Goal: Task Accomplishment & Management: Manage account settings

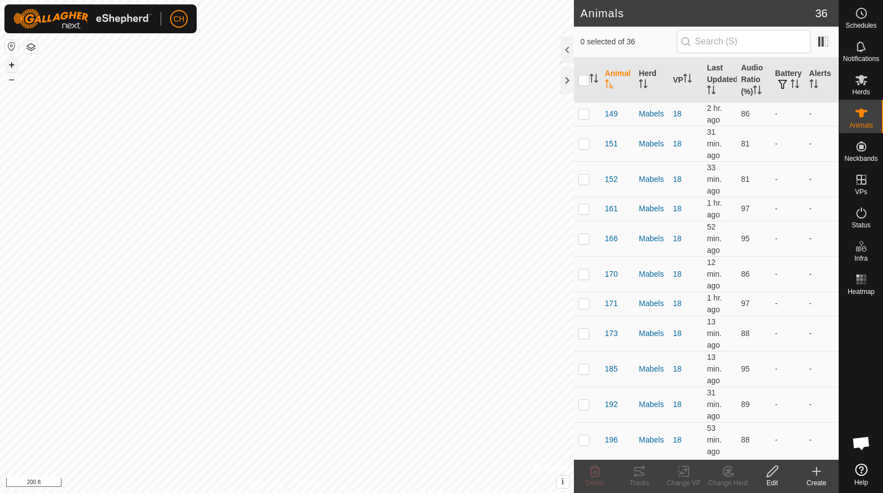
click at [14, 65] on button "+" at bounding box center [11, 64] width 13 height 13
click at [12, 83] on button "–" at bounding box center [11, 79] width 13 height 13
click at [585, 78] on input "checkbox" at bounding box center [583, 80] width 11 height 11
checkbox input "true"
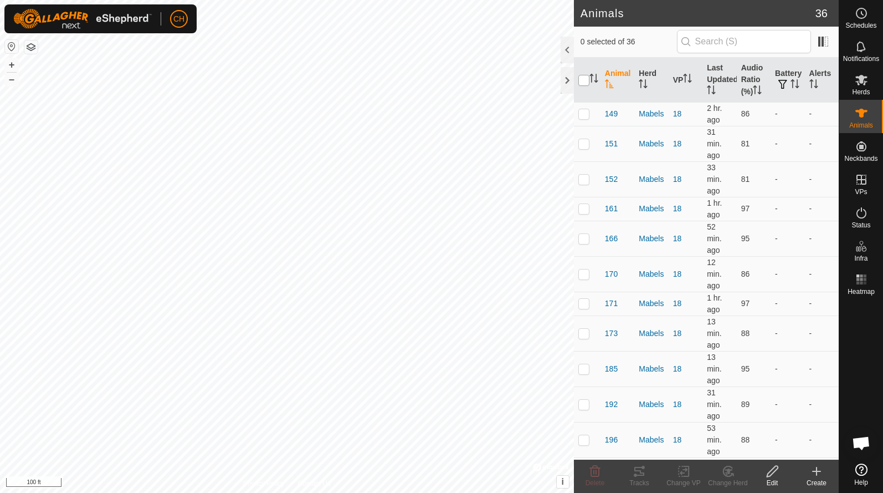
checkbox input "true"
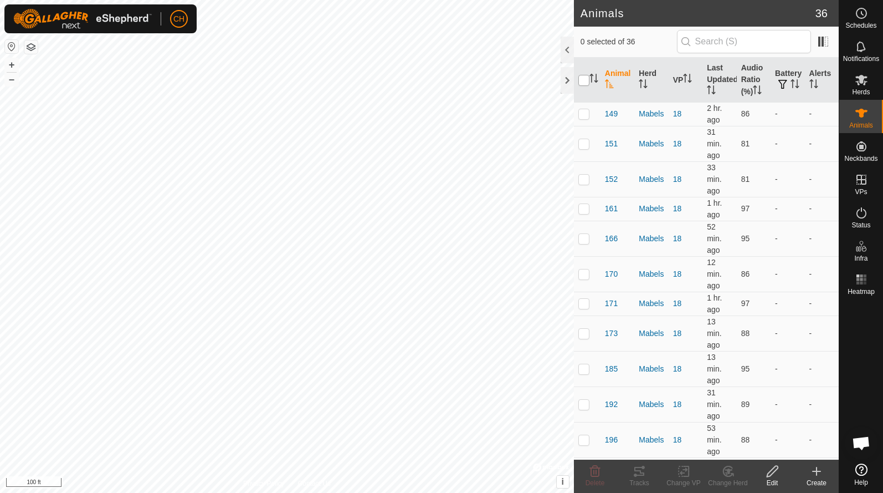
checkbox input "true"
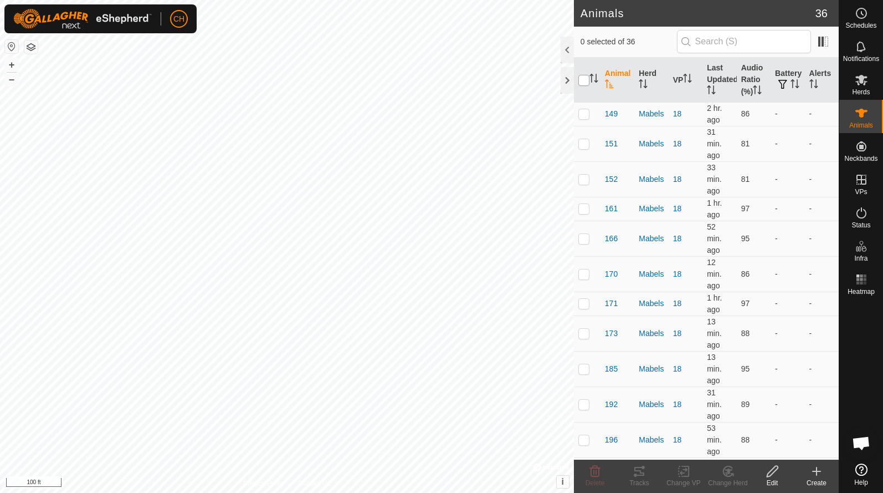
checkbox input "true"
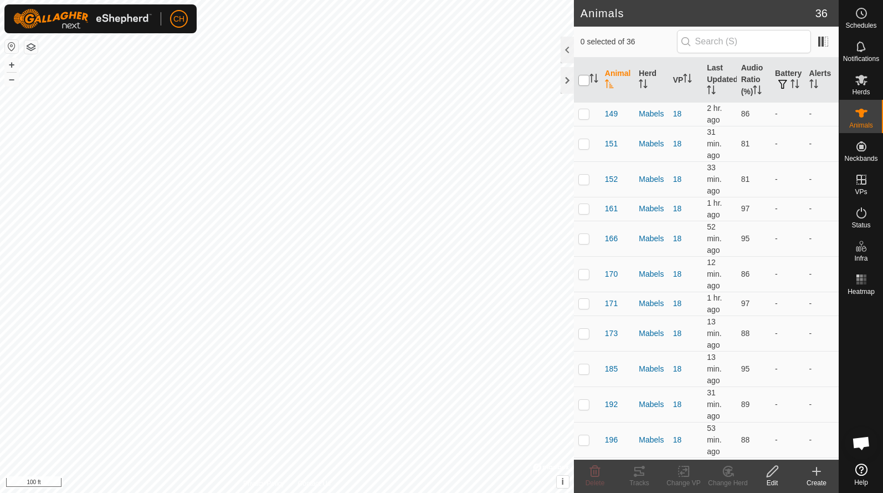
checkbox input "true"
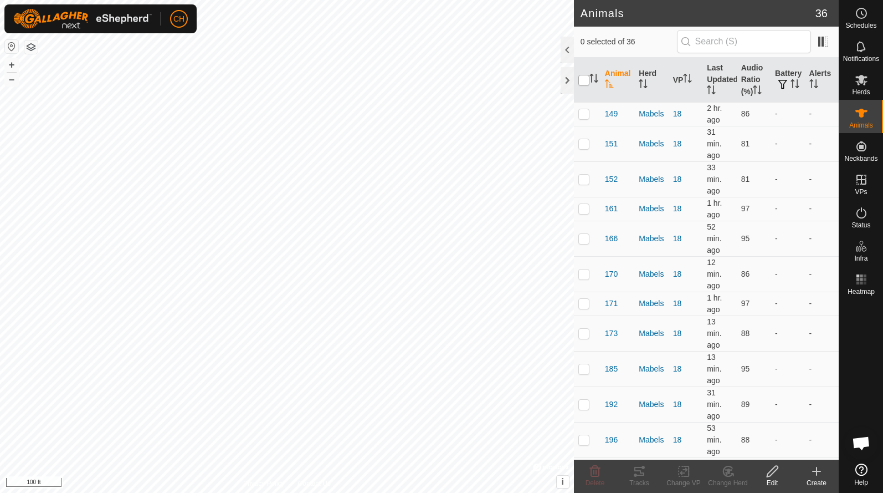
checkbox input "true"
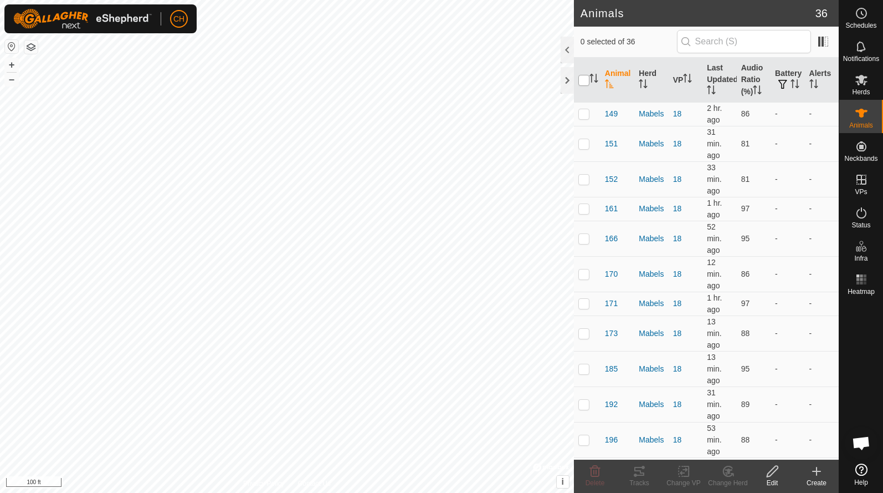
checkbox input "true"
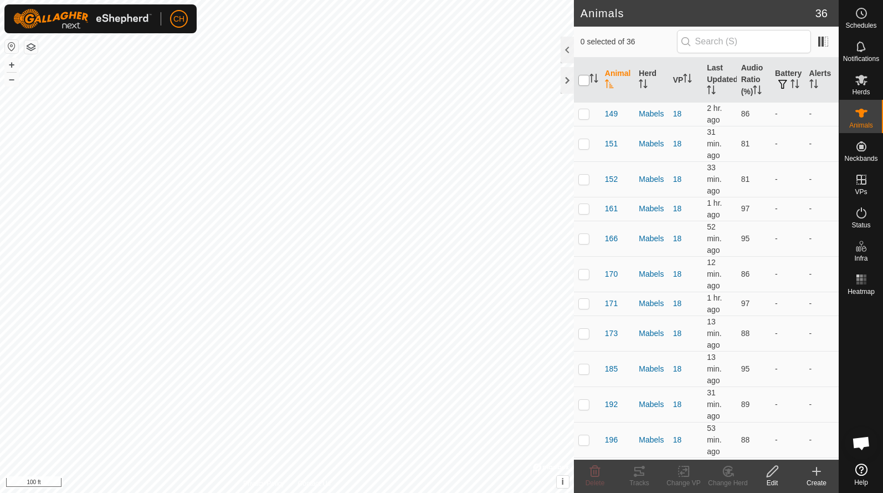
checkbox input "true"
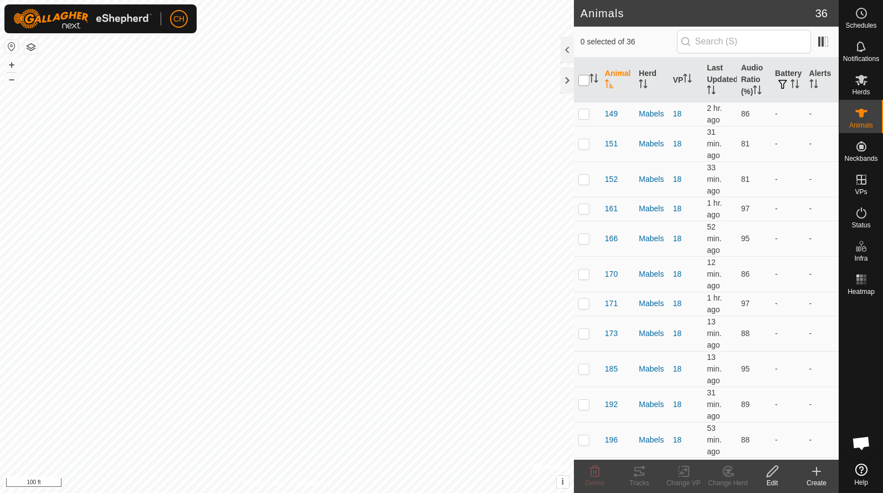
checkbox input "true"
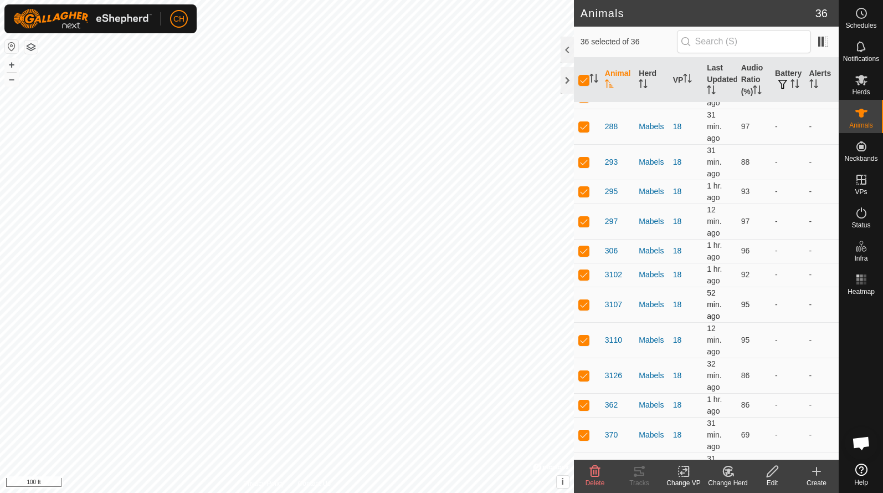
scroll to position [655, 0]
click at [581, 189] on p-checkbox at bounding box center [583, 192] width 11 height 9
checkbox input "false"
click at [582, 166] on p-checkbox at bounding box center [583, 162] width 11 height 9
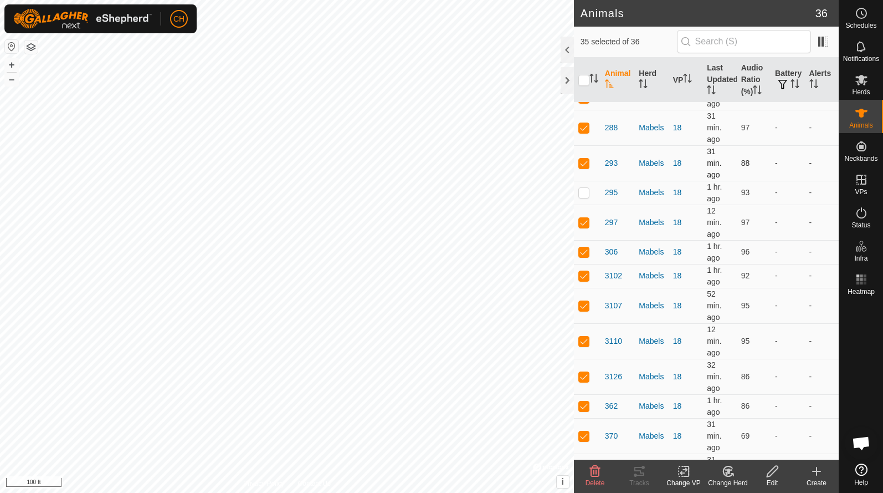
checkbox input "false"
click at [587, 79] on input "checkbox" at bounding box center [583, 80] width 11 height 11
checkbox input "true"
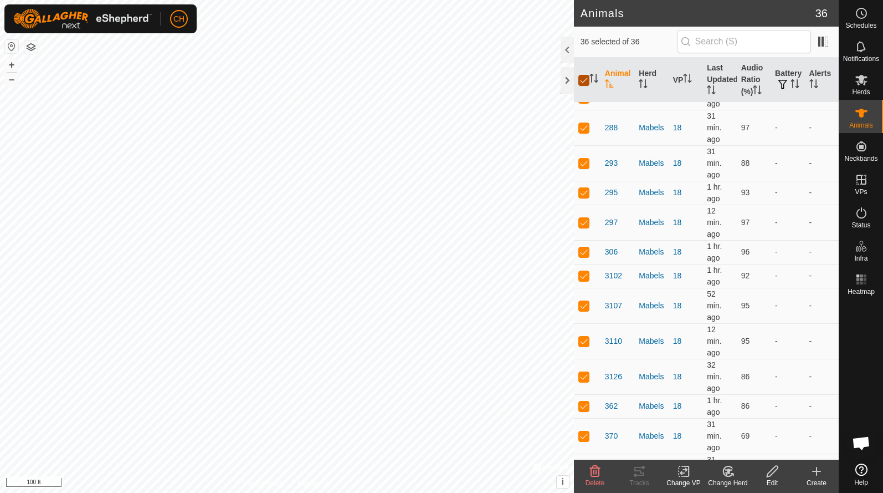
click at [587, 79] on input "checkbox" at bounding box center [583, 80] width 11 height 11
checkbox input "false"
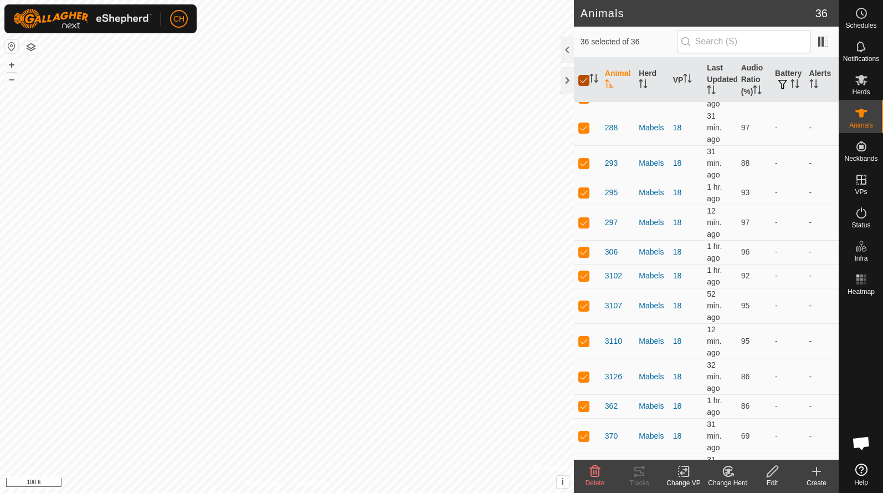
checkbox input "false"
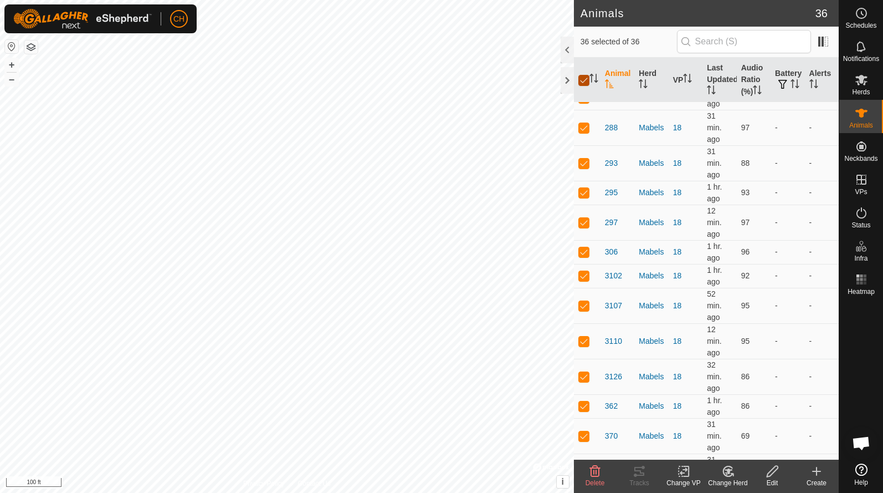
checkbox input "false"
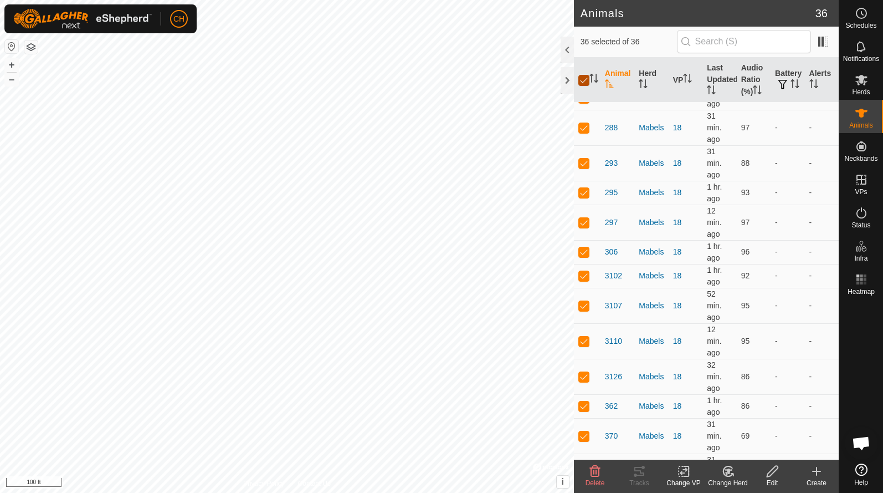
checkbox input "false"
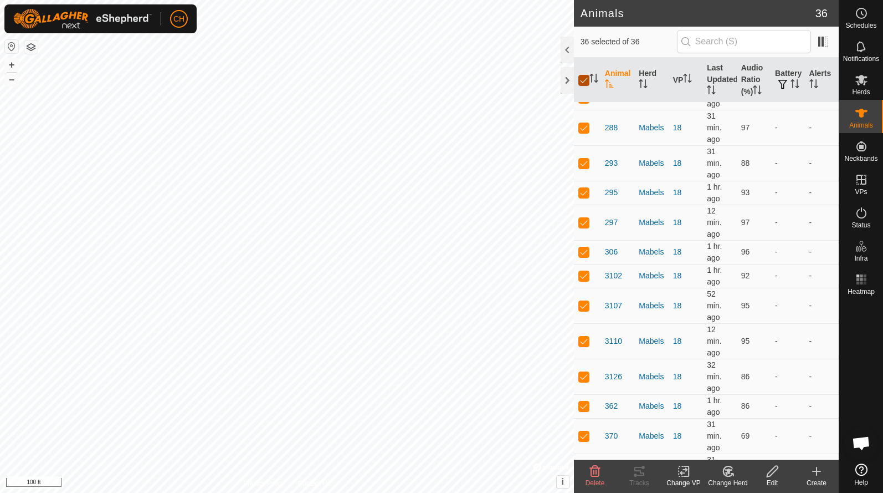
checkbox input "false"
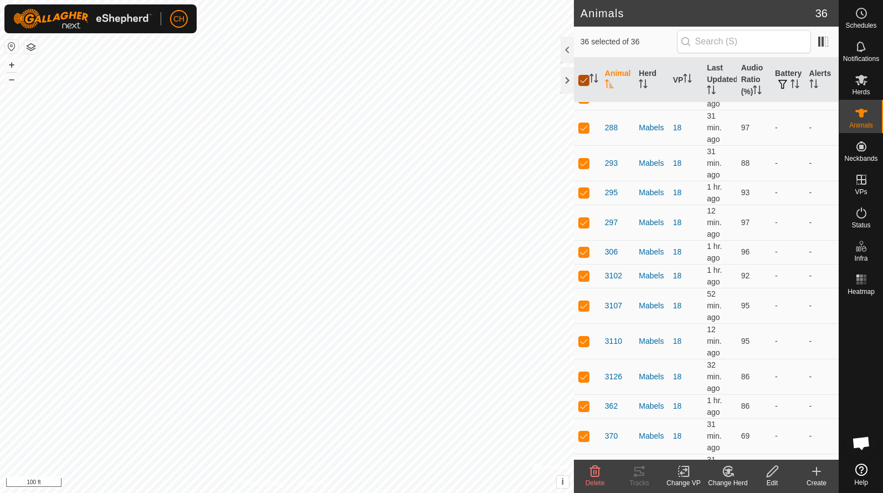
checkbox input "false"
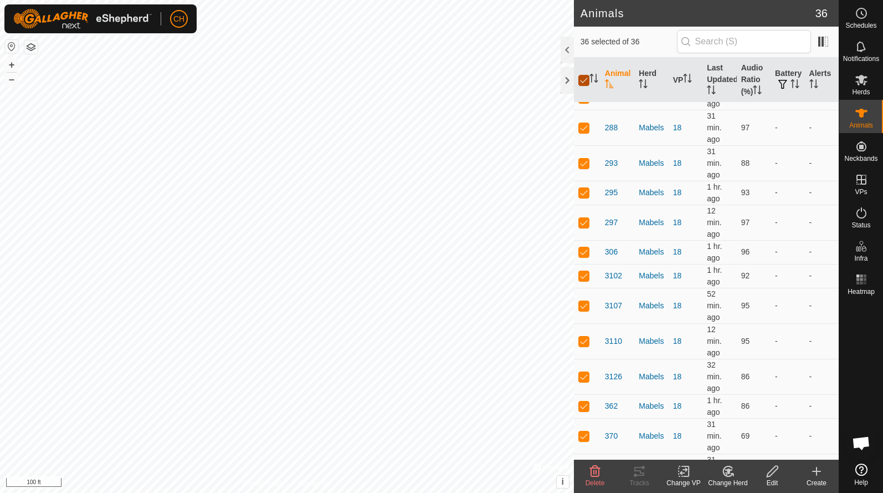
checkbox input "false"
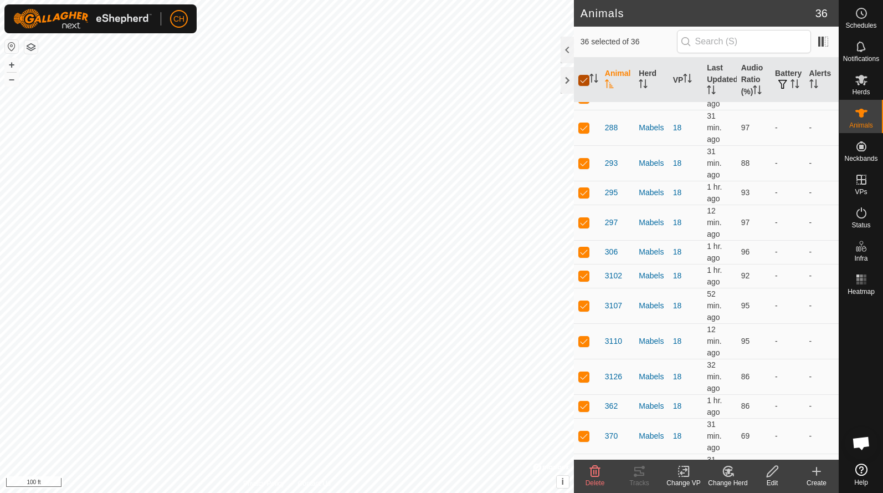
checkbox input "false"
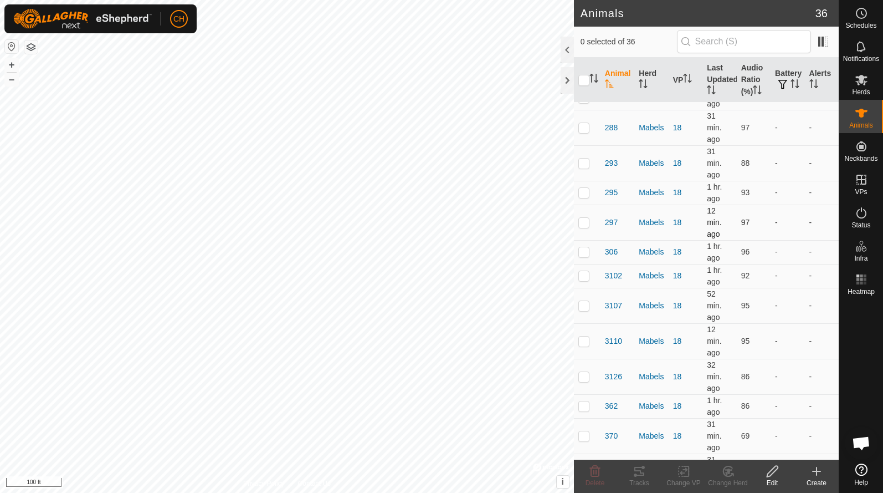
click at [593, 208] on td at bounding box center [587, 221] width 27 height 35
checkbox input "true"
click at [591, 274] on td at bounding box center [587, 276] width 27 height 24
checkbox input "true"
click at [588, 248] on p-checkbox at bounding box center [583, 251] width 11 height 9
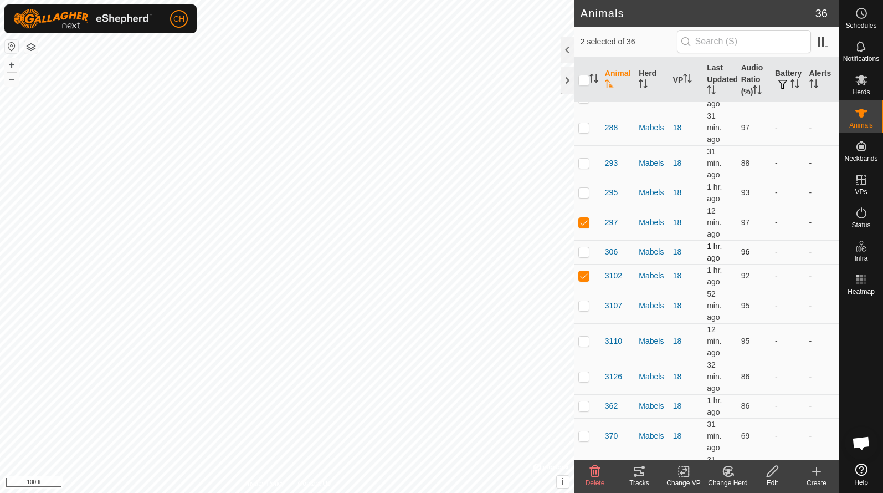
checkbox input "true"
click at [589, 309] on p-checkbox at bounding box center [583, 305] width 11 height 9
checkbox input "true"
click at [588, 335] on td at bounding box center [587, 340] width 27 height 35
checkbox input "true"
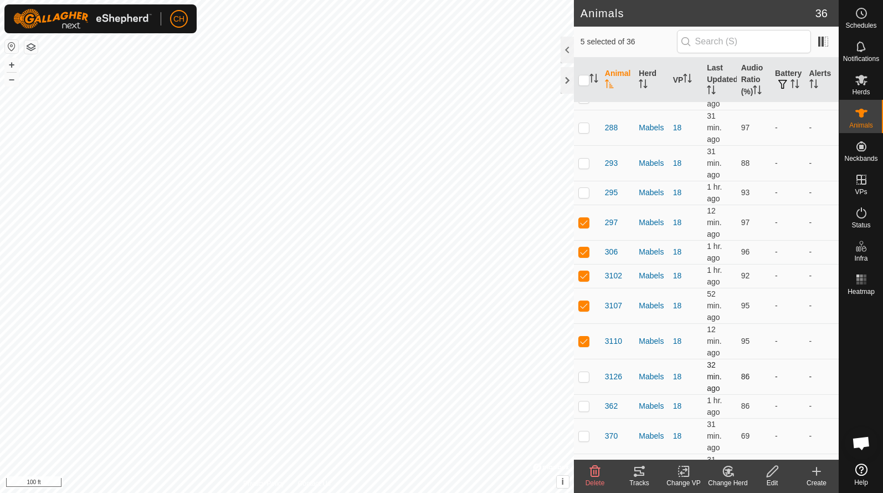
click at [588, 363] on td at bounding box center [587, 375] width 27 height 35
checkbox input "true"
click at [590, 407] on td at bounding box center [587, 406] width 27 height 24
checkbox input "true"
click at [587, 434] on p-checkbox at bounding box center [583, 435] width 11 height 9
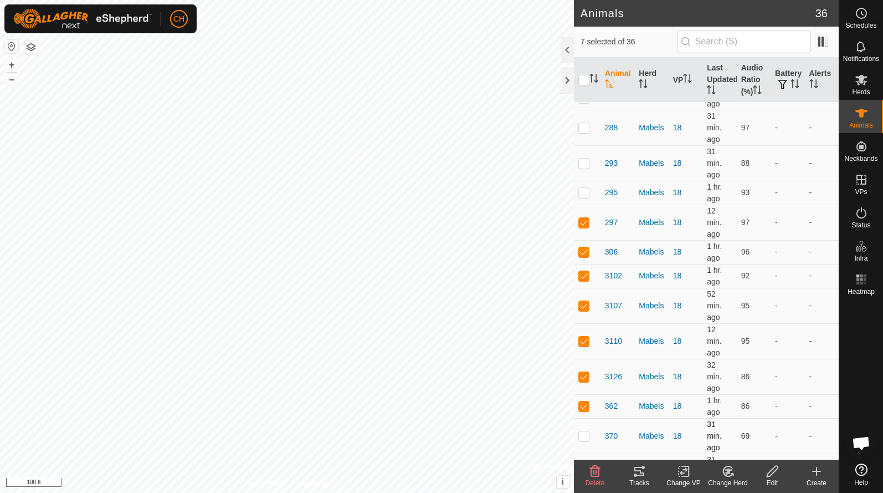
checkbox input "true"
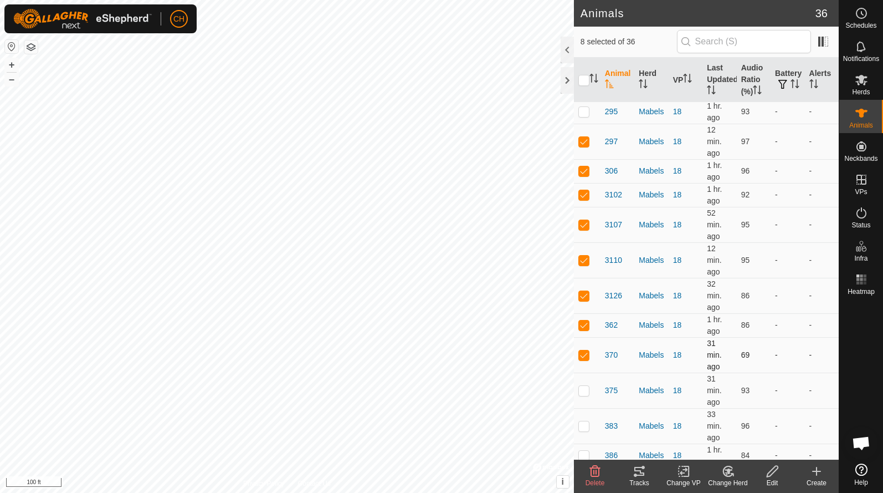
scroll to position [738, 0]
click at [590, 382] on td at bounding box center [587, 388] width 27 height 35
checkbox input "true"
click at [590, 427] on td at bounding box center [587, 423] width 27 height 35
checkbox input "true"
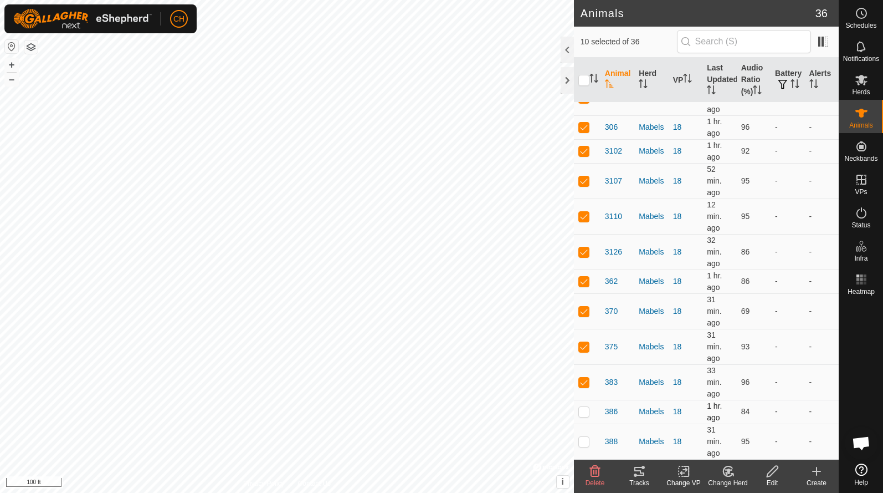
scroll to position [780, 0]
click at [582, 412] on p-checkbox at bounding box center [583, 411] width 11 height 9
checkbox input "true"
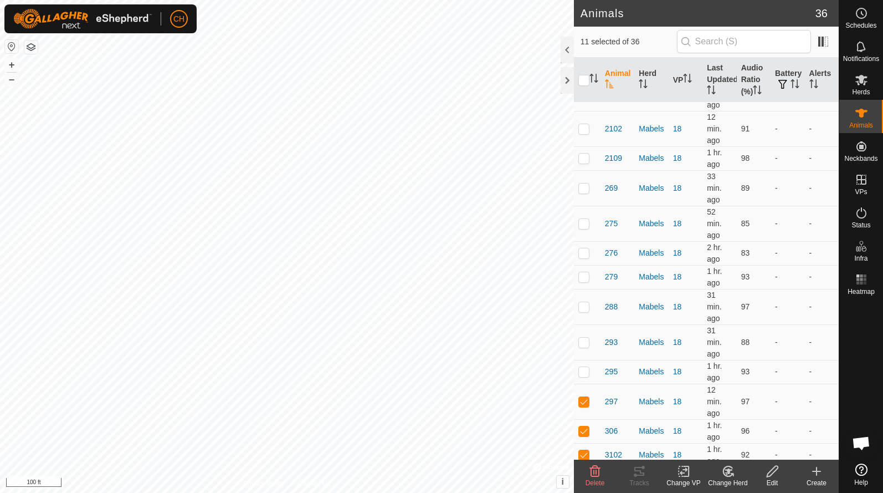
scroll to position [479, 0]
click at [586, 396] on p-checkbox at bounding box center [583, 398] width 11 height 9
checkbox input "false"
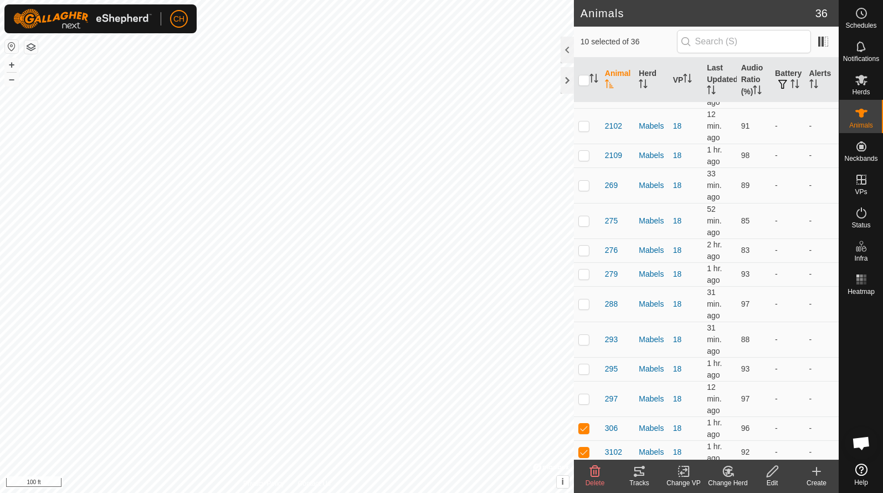
click at [632, 472] on tracks-svg-icon at bounding box center [639, 470] width 44 height 13
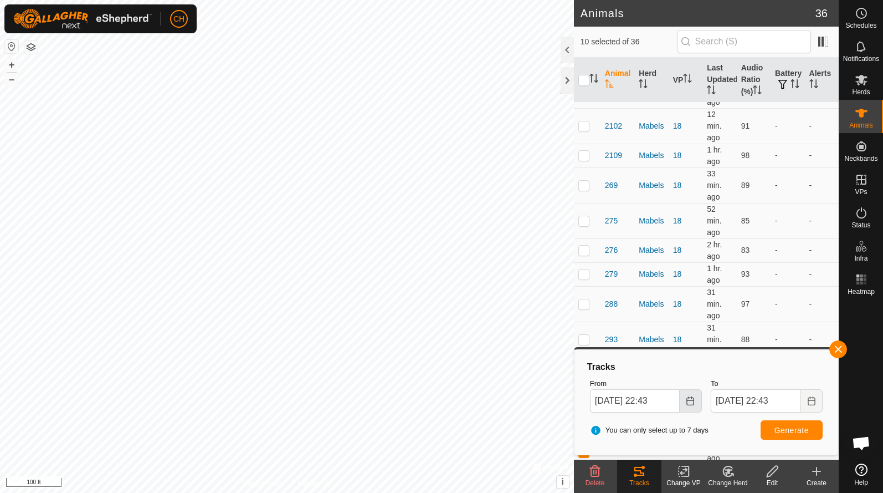
click at [694, 402] on icon "Choose Date" at bounding box center [690, 400] width 7 height 9
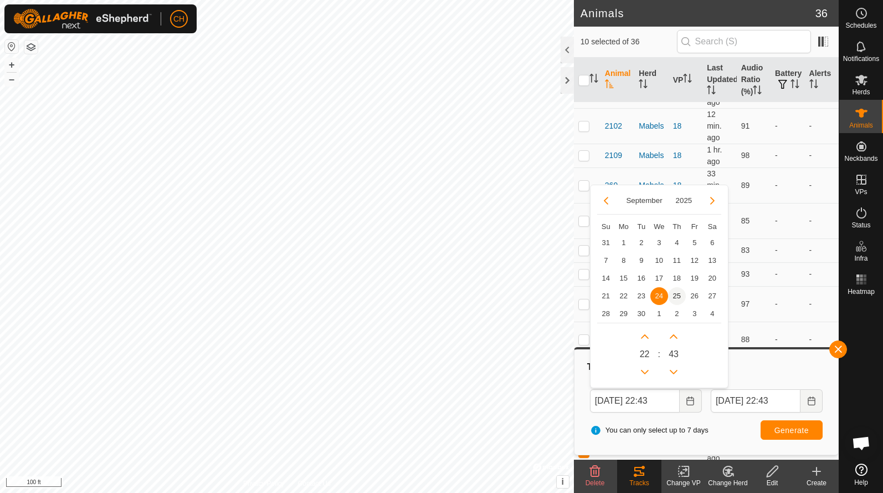
click at [675, 295] on span "25" at bounding box center [677, 296] width 18 height 18
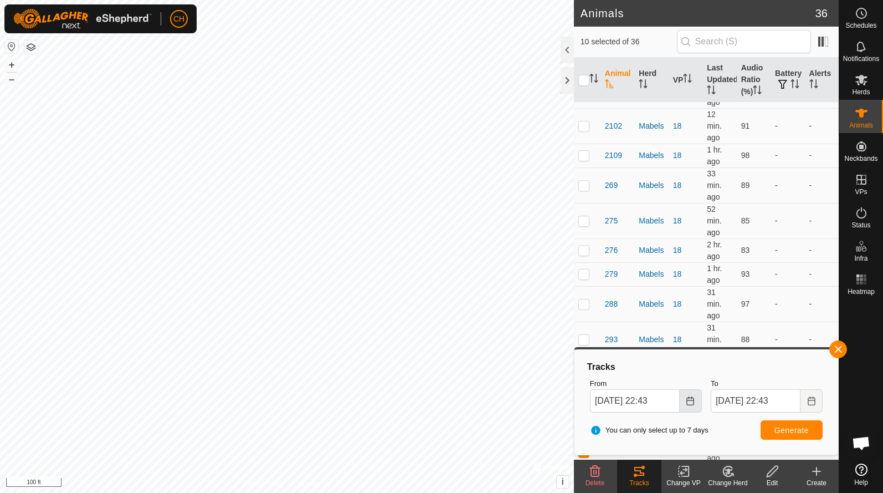
click at [690, 398] on icon "Choose Date" at bounding box center [690, 400] width 9 height 9
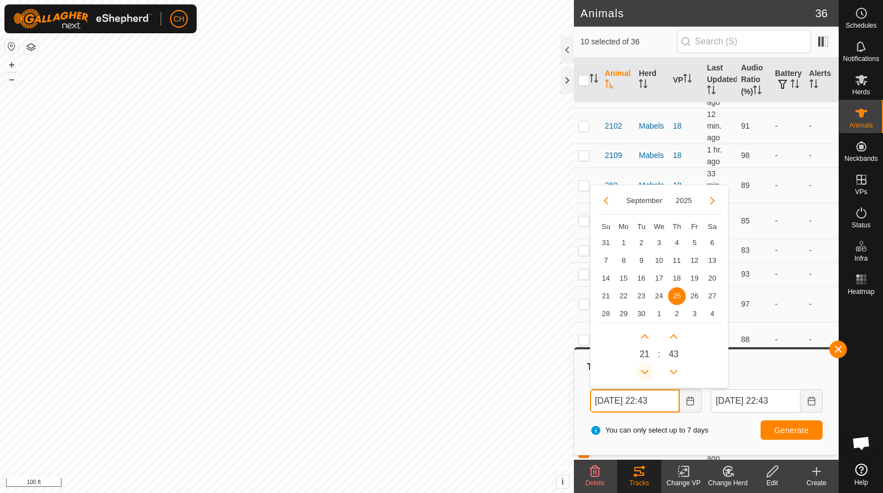
click at [643, 365] on button "Previous Hour" at bounding box center [645, 372] width 18 height 18
type input "[DATE] 19:43"
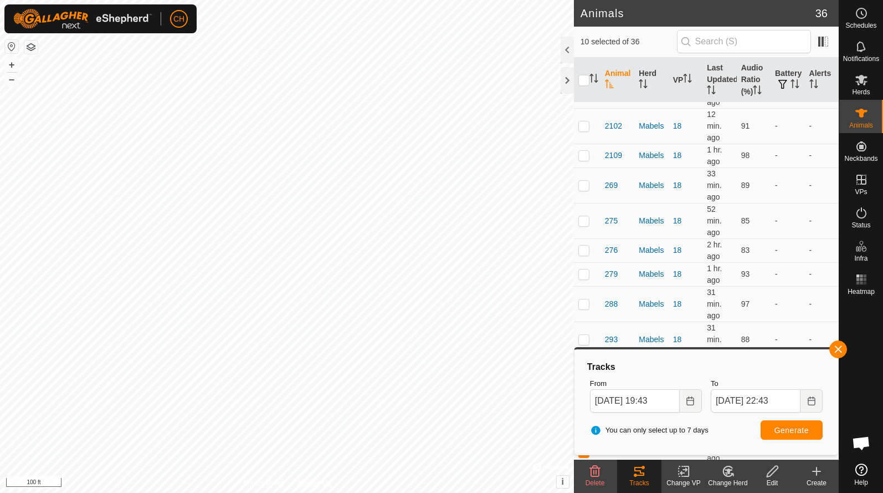
click at [796, 430] on span "Generate" at bounding box center [792, 430] width 34 height 9
click at [841, 350] on span "button" at bounding box center [838, 349] width 9 height 9
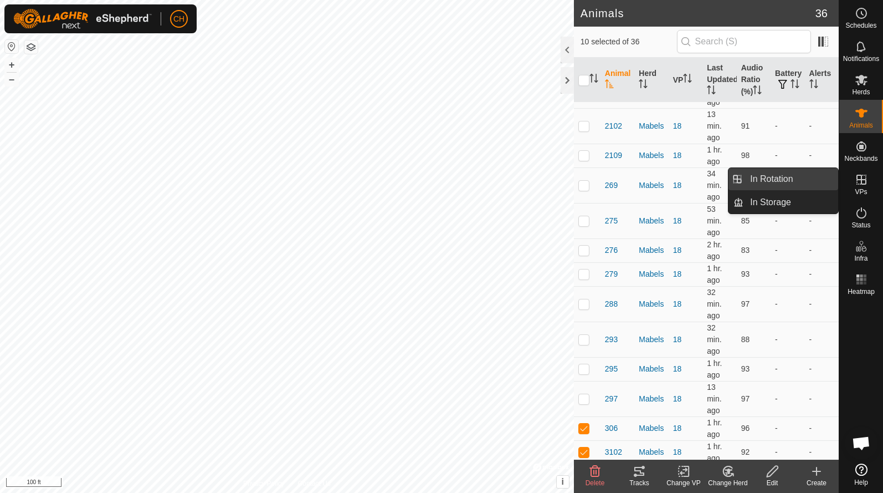
click at [802, 183] on link "In Rotation" at bounding box center [791, 179] width 95 height 22
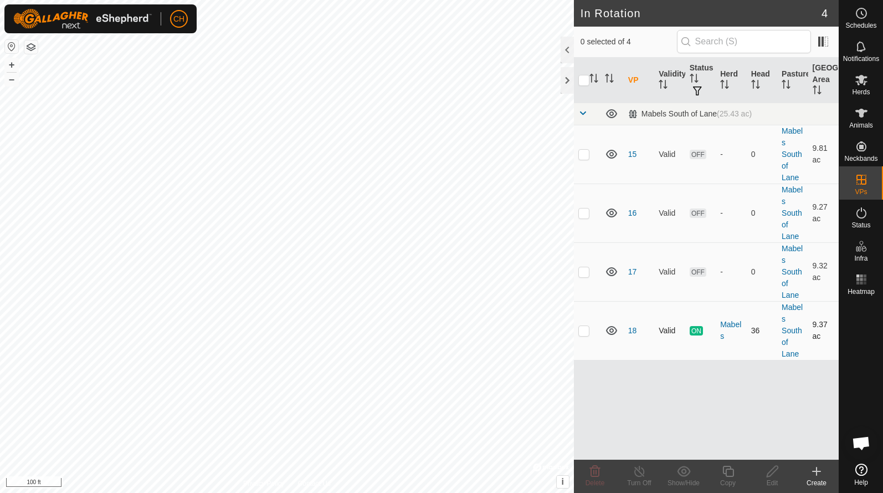
click at [583, 329] on p-checkbox at bounding box center [583, 330] width 11 height 9
checkbox input "true"
click at [15, 68] on button "+" at bounding box center [11, 64] width 13 height 13
click at [724, 475] on icon at bounding box center [728, 470] width 14 height 13
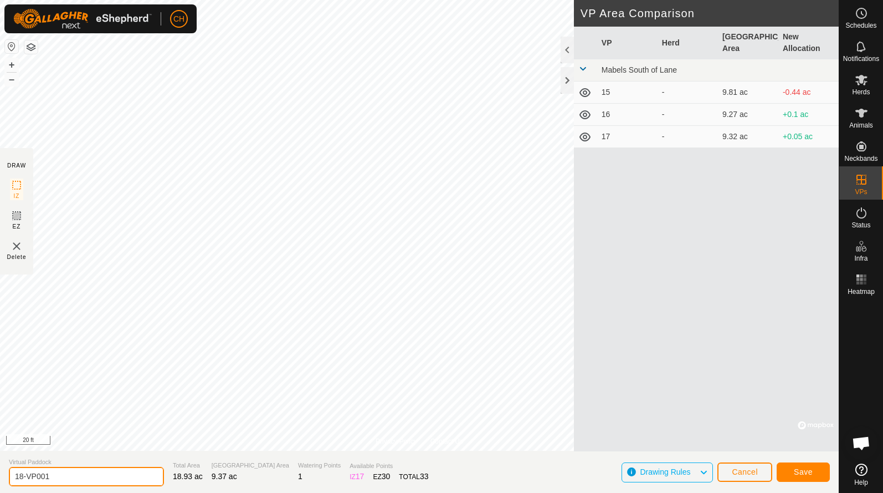
drag, startPoint x: 68, startPoint y: 473, endPoint x: -19, endPoint y: 473, distance: 86.4
click at [0, 473] on html "CH Schedules Notifications Herds Animals Neckbands VPs Status Infra Heatmap Hel…" at bounding box center [441, 246] width 883 height 493
type input "19"
click at [800, 468] on span "Save" at bounding box center [803, 471] width 19 height 9
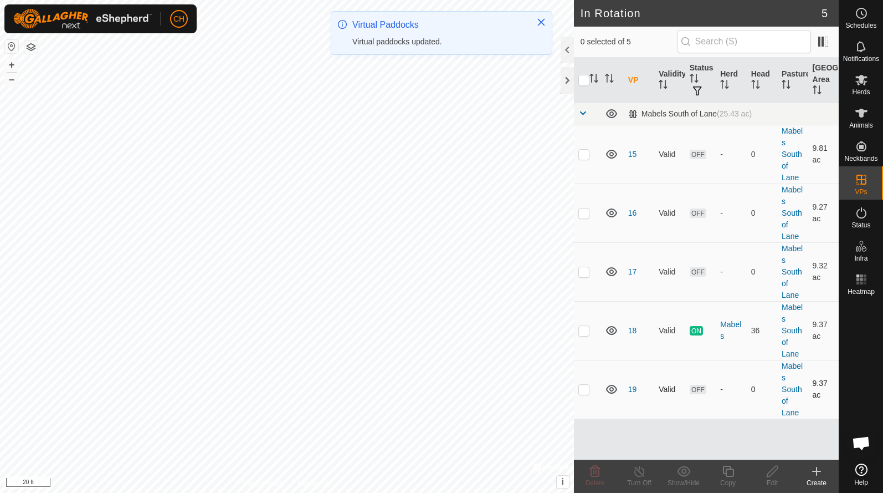
click at [586, 392] on p-checkbox at bounding box center [583, 389] width 11 height 9
checkbox input "true"
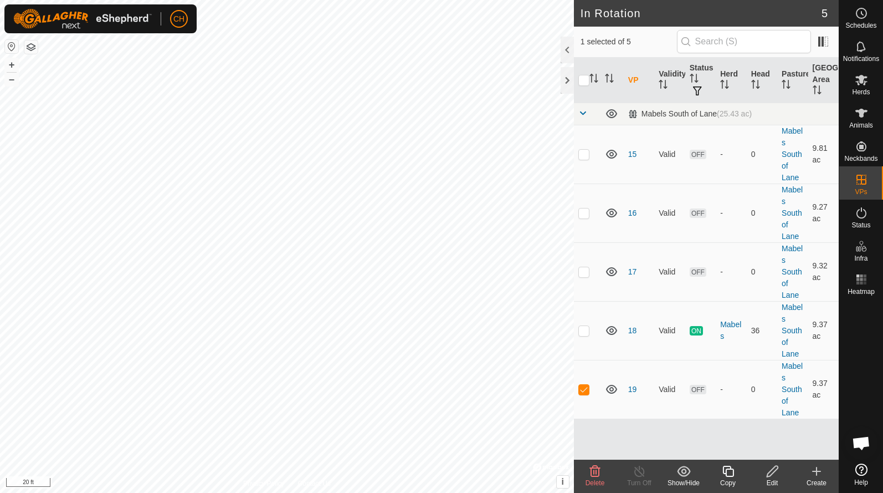
click at [724, 474] on icon at bounding box center [728, 470] width 14 height 13
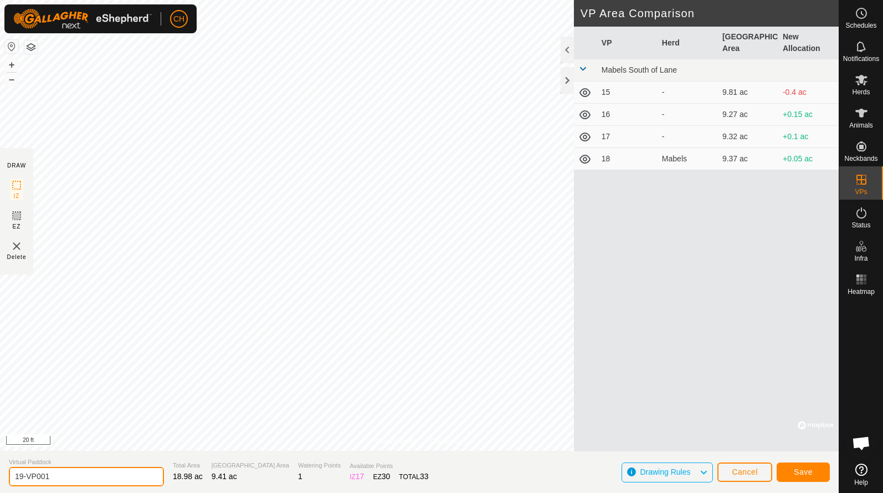
drag, startPoint x: 67, startPoint y: 478, endPoint x: -21, endPoint y: 474, distance: 88.2
click at [0, 474] on html "CH Schedules Notifications Herds Animals Neckbands VPs Status Infra Heatmap Hel…" at bounding box center [441, 246] width 883 height 493
type input "20"
click at [811, 469] on span "Save" at bounding box center [803, 471] width 19 height 9
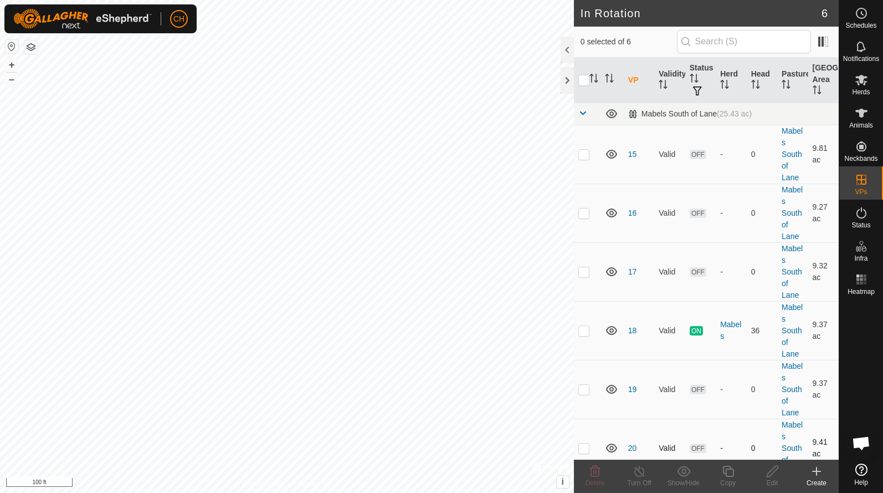
click at [582, 448] on p-checkbox at bounding box center [583, 447] width 11 height 9
checkbox input "true"
click at [13, 65] on button "+" at bounding box center [11, 64] width 13 height 13
click at [721, 473] on icon at bounding box center [728, 470] width 14 height 13
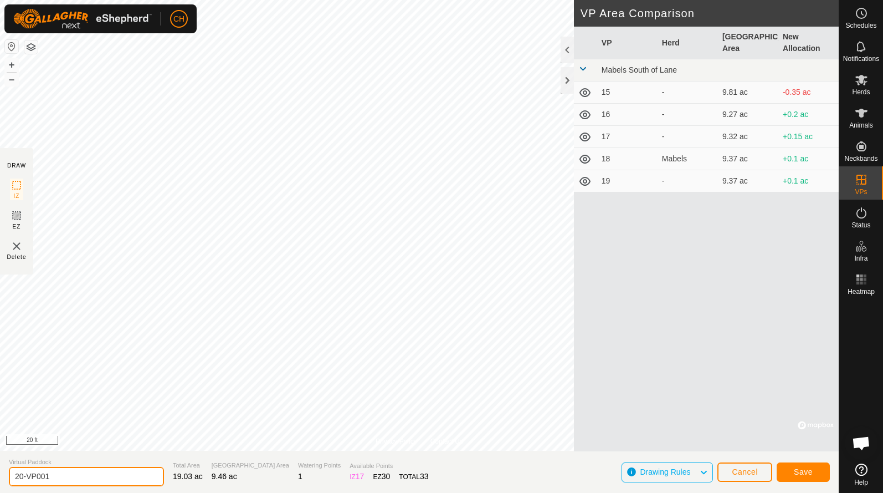
click at [58, 474] on input "20-VP001" at bounding box center [86, 476] width 155 height 19
drag, startPoint x: 4, startPoint y: 473, endPoint x: -3, endPoint y: 472, distance: 7.8
click at [0, 472] on html "CH Schedules Notifications Herds Animals Neckbands VPs Status Infra Heatmap Hel…" at bounding box center [441, 246] width 883 height 493
type input "21"
click at [804, 472] on span "Save" at bounding box center [803, 471] width 19 height 9
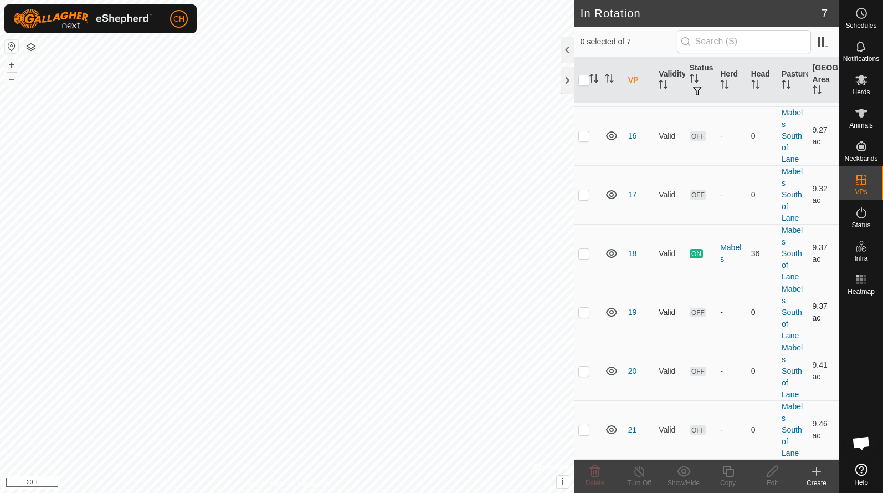
scroll to position [78, 0]
click at [586, 431] on p-checkbox at bounding box center [583, 429] width 11 height 9
checkbox input "true"
click at [731, 475] on icon at bounding box center [727, 470] width 11 height 11
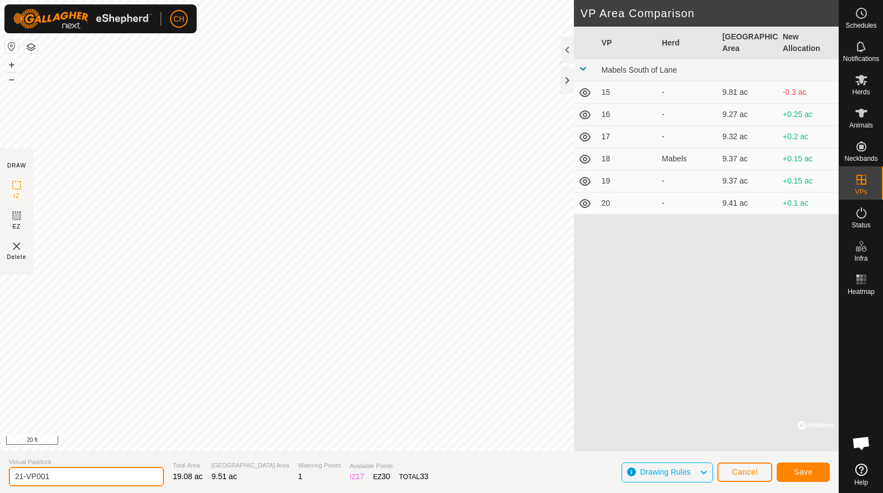
click at [73, 481] on input "21-VP001" at bounding box center [86, 476] width 155 height 19
drag, startPoint x: 73, startPoint y: 481, endPoint x: 25, endPoint y: 472, distance: 48.0
click at [25, 472] on input "21-VP001" at bounding box center [86, 476] width 155 height 19
drag, startPoint x: 57, startPoint y: 473, endPoint x: -2, endPoint y: 473, distance: 58.7
click at [0, 473] on html "CH Schedules Notifications Herds Animals Neckbands VPs Status Infra Heatmap Hel…" at bounding box center [441, 246] width 883 height 493
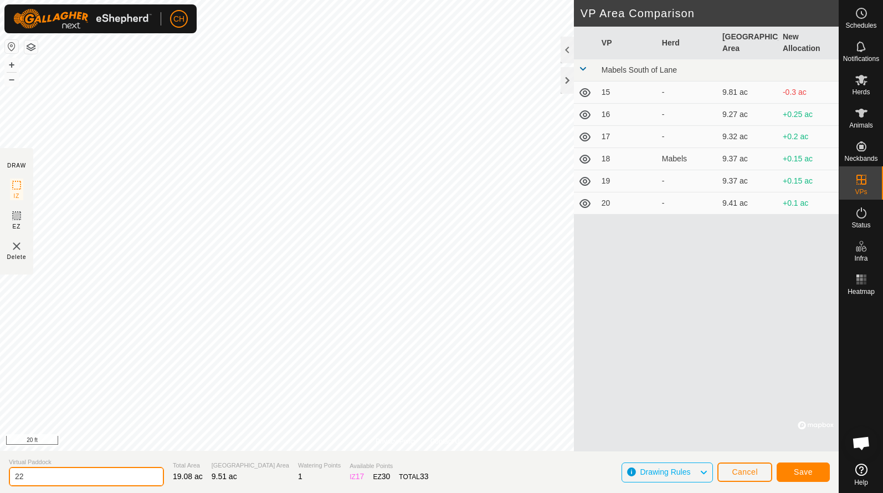
type input "22"
click at [797, 481] on div "Save" at bounding box center [803, 471] width 53 height 27
click at [808, 468] on span "Save" at bounding box center [803, 471] width 19 height 9
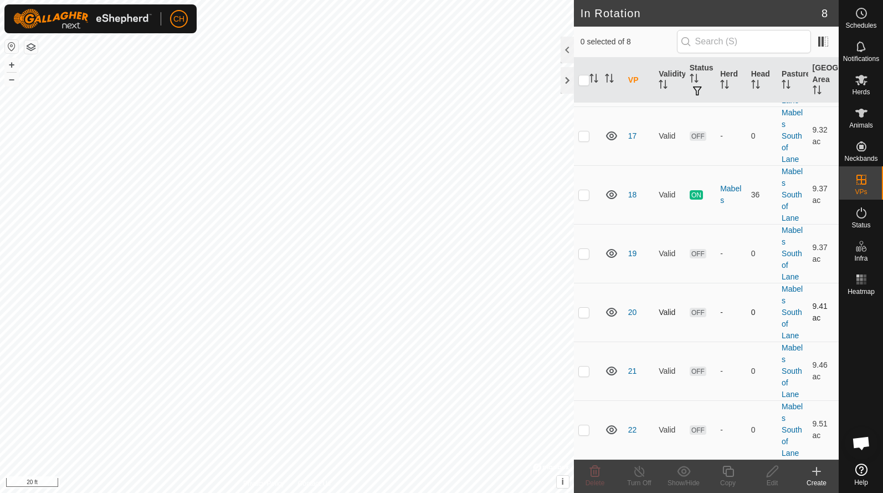
scroll to position [136, 0]
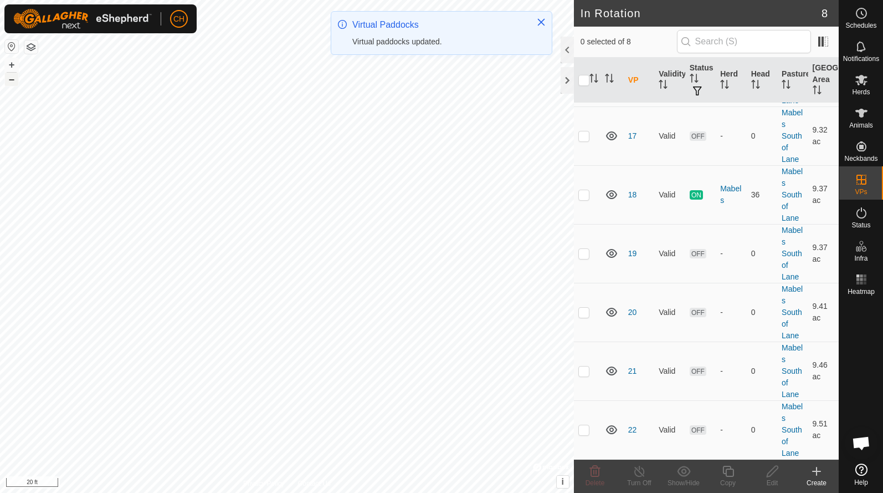
click at [12, 80] on button "–" at bounding box center [11, 79] width 13 height 13
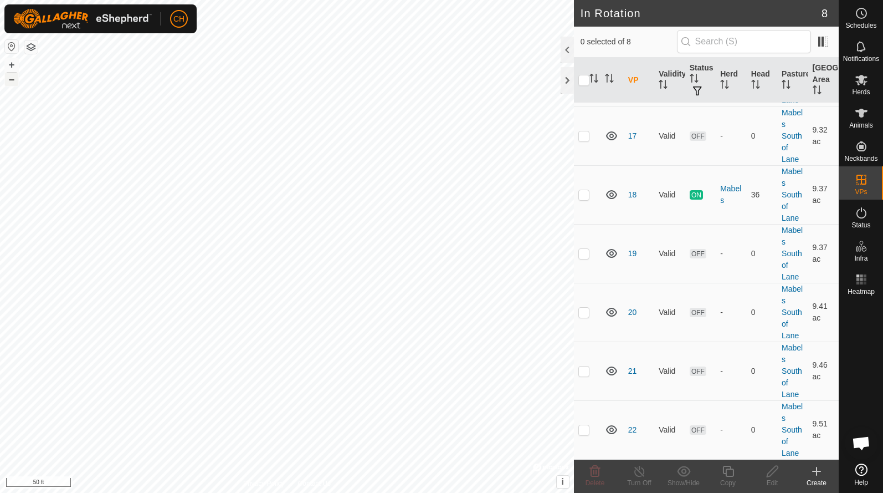
click at [12, 80] on button "–" at bounding box center [11, 79] width 13 height 13
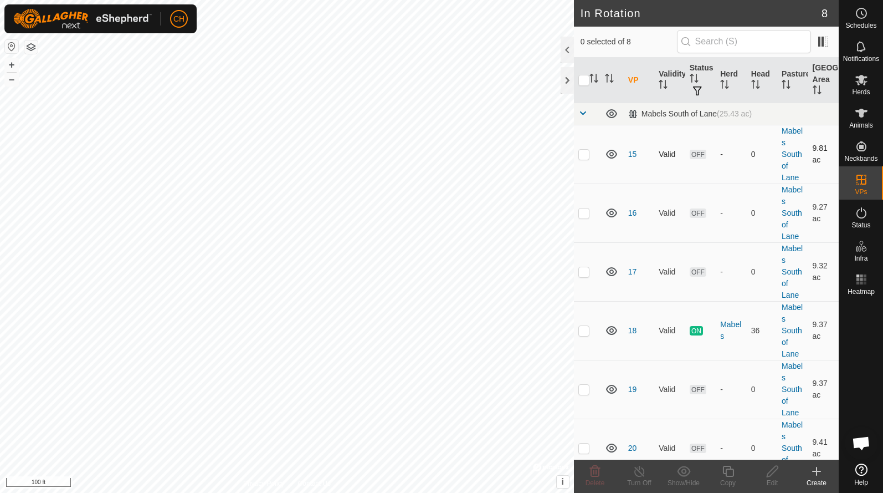
scroll to position [0, 0]
click at [585, 156] on p-checkbox at bounding box center [583, 154] width 11 height 9
checkbox input "true"
click at [582, 214] on p-checkbox at bounding box center [583, 212] width 11 height 9
checkbox input "true"
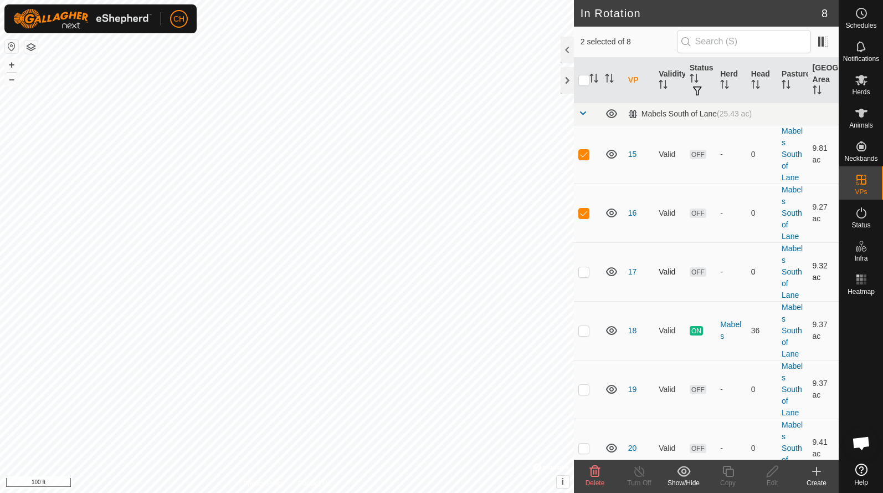
click at [586, 274] on p-checkbox at bounding box center [583, 271] width 11 height 9
checkbox input "true"
click at [595, 470] on icon at bounding box center [594, 470] width 13 height 13
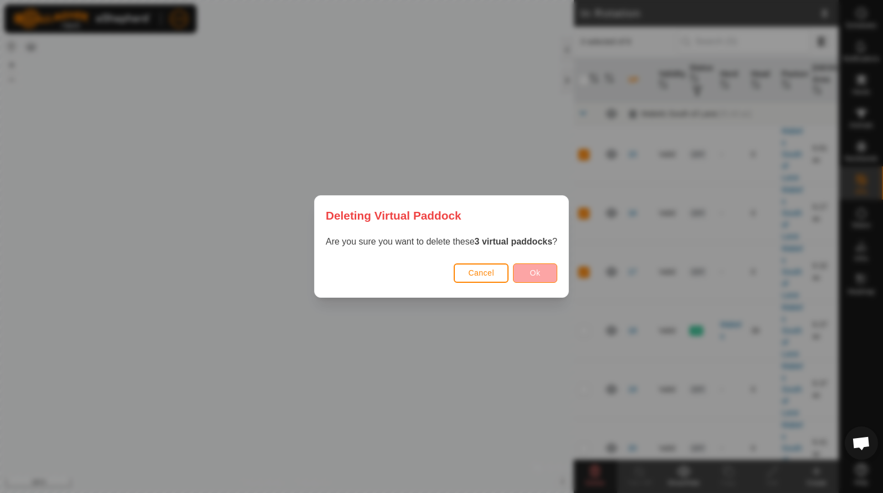
click at [531, 266] on button "Ok" at bounding box center [535, 272] width 44 height 19
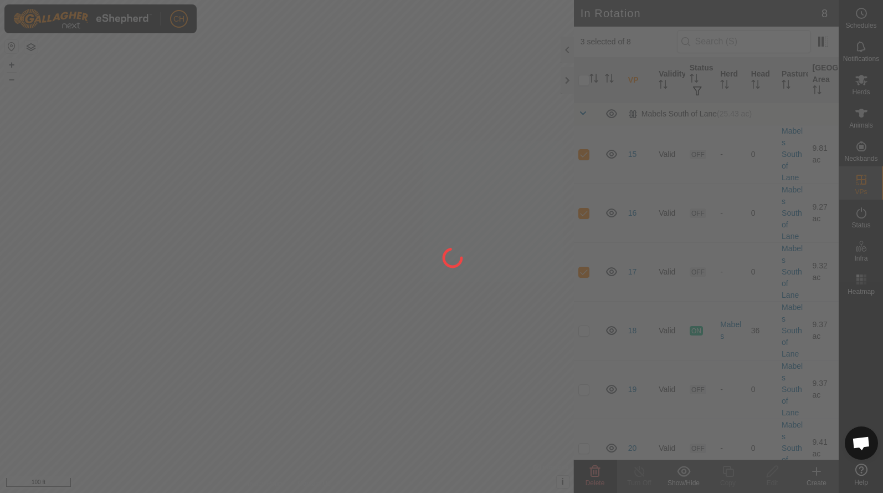
checkbox input "false"
click at [310, 327] on div "CH Schedules Notifications Herds Animals Neckbands VPs Status Infra Heatmap Hel…" at bounding box center [441, 246] width 883 height 493
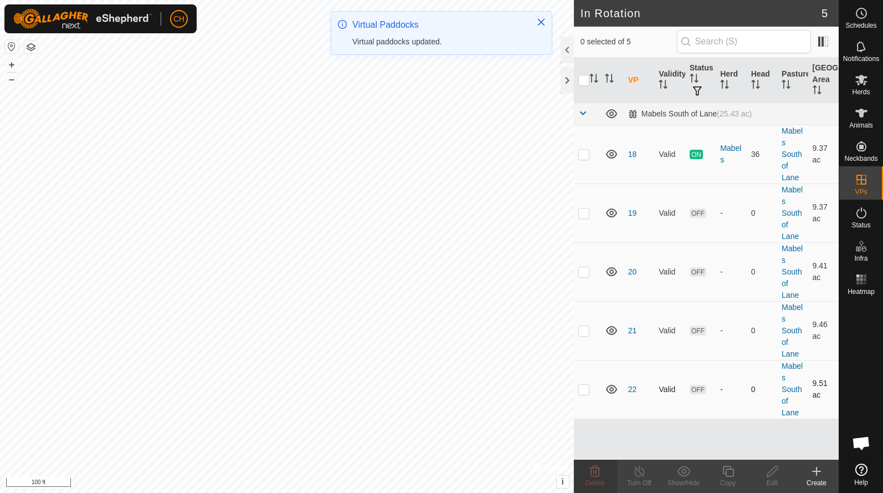
click at [588, 394] on td at bounding box center [587, 389] width 27 height 59
checkbox input "true"
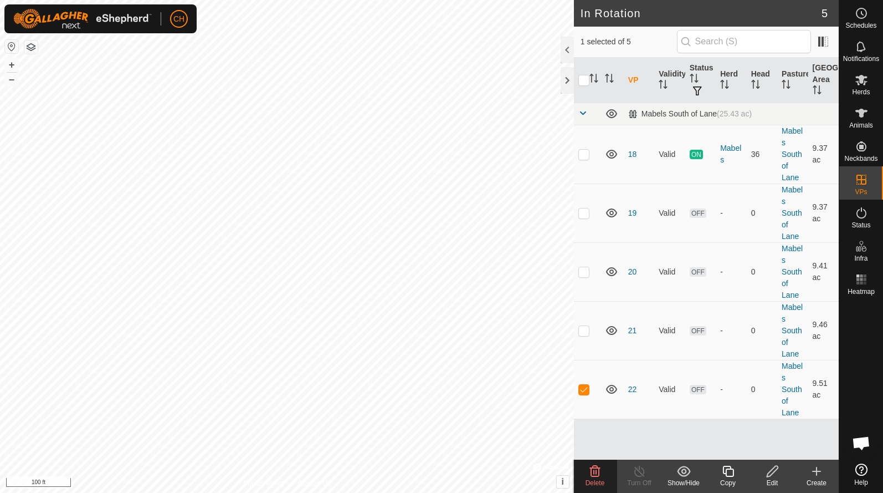
click at [731, 476] on icon at bounding box center [727, 470] width 11 height 11
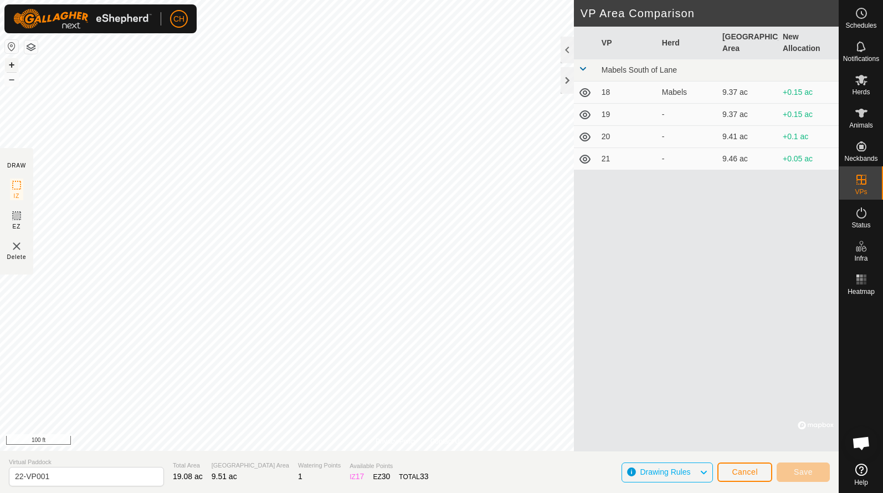
click at [16, 64] on button "+" at bounding box center [11, 64] width 13 height 13
click at [16, 63] on button "+" at bounding box center [11, 64] width 13 height 13
click at [673, 472] on span "Drawing Rules" at bounding box center [665, 471] width 50 height 9
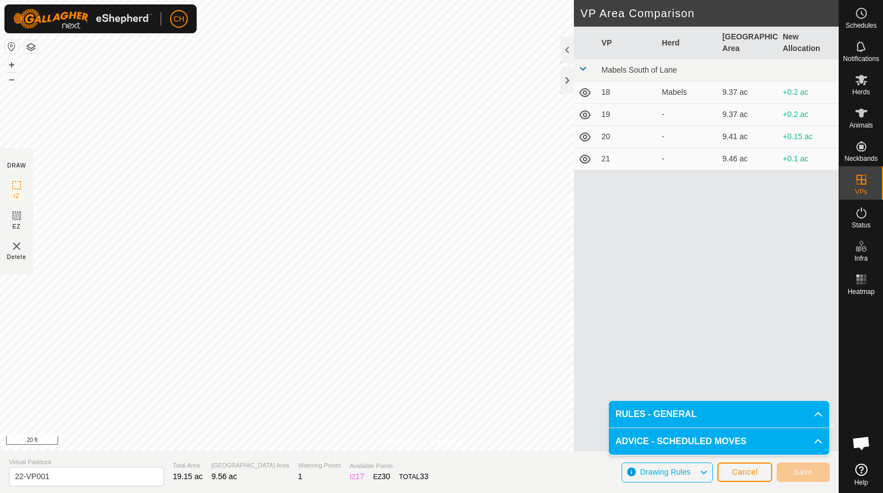
click at [673, 472] on span "Drawing Rules" at bounding box center [665, 471] width 50 height 9
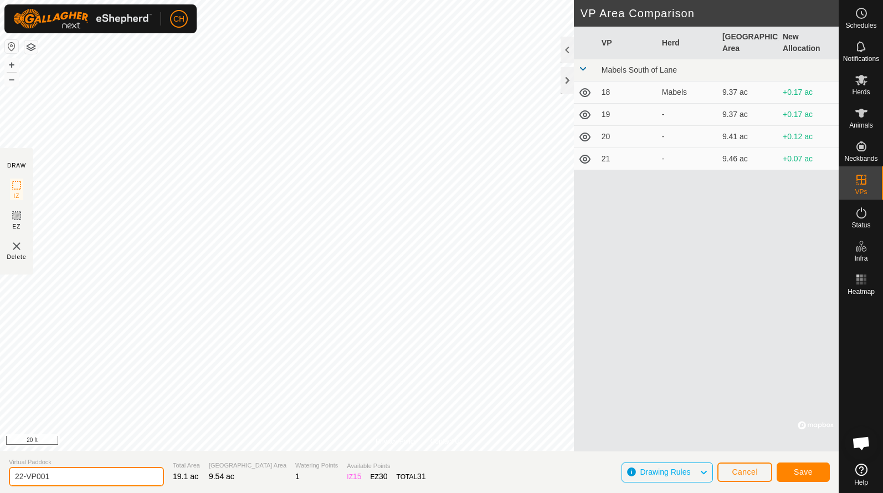
drag, startPoint x: 66, startPoint y: 475, endPoint x: -11, endPoint y: 474, distance: 77.0
click at [0, 474] on html "CH Schedules Notifications Herds Animals Neckbands VPs Status Infra Heatmap Hel…" at bounding box center [441, 246] width 883 height 493
type input "23"
click at [794, 468] on span "Save" at bounding box center [803, 471] width 19 height 9
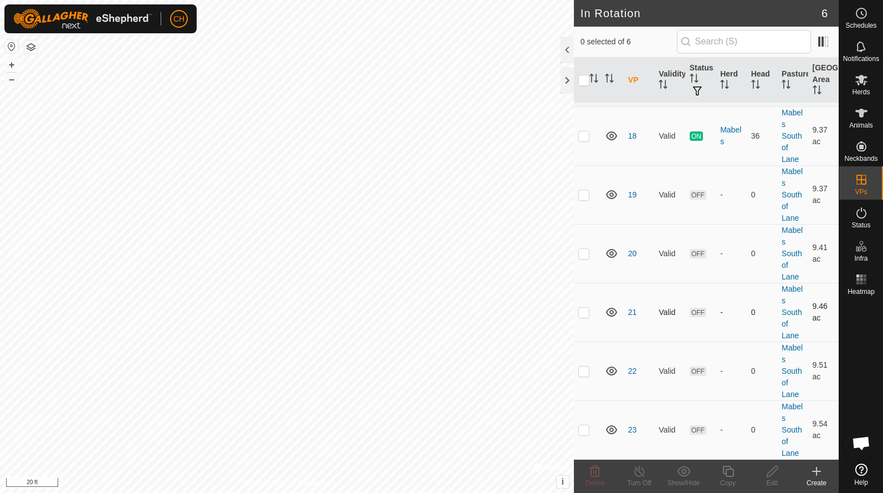
scroll to position [19, 0]
click at [582, 433] on p-checkbox at bounding box center [583, 429] width 11 height 9
checkbox input "true"
click at [774, 474] on icon at bounding box center [773, 470] width 14 height 13
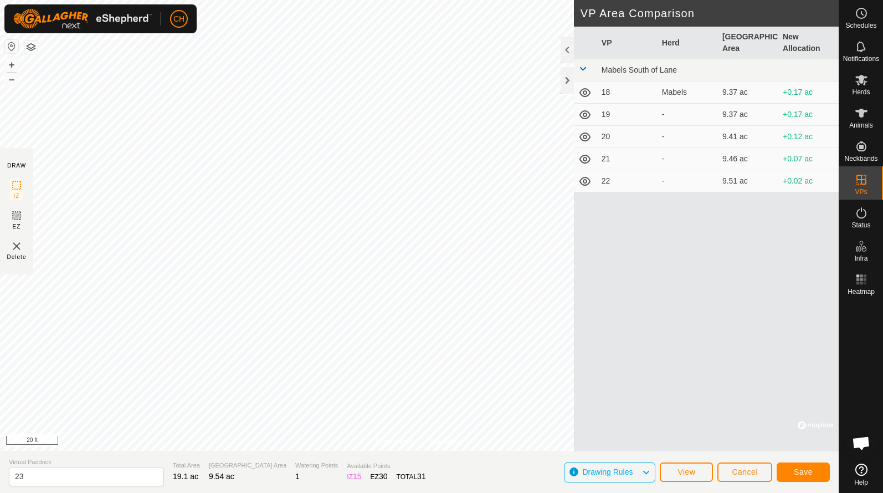
click at [805, 469] on span "Save" at bounding box center [803, 471] width 19 height 9
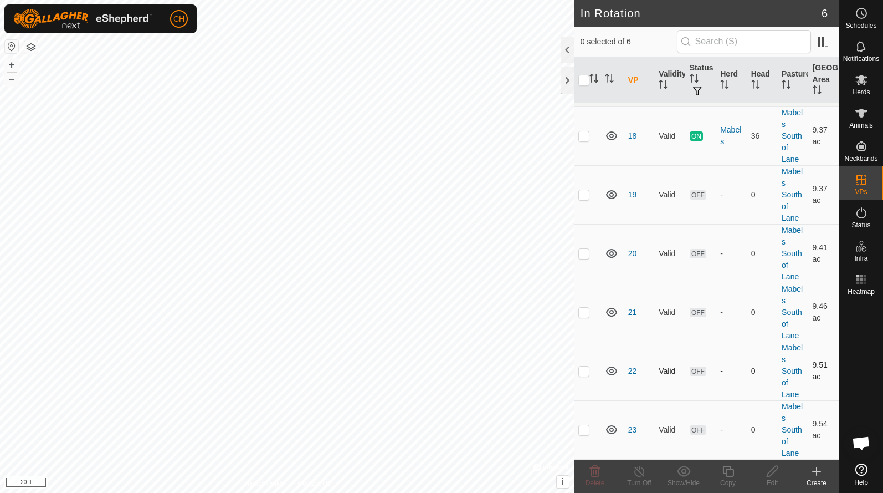
scroll to position [19, 0]
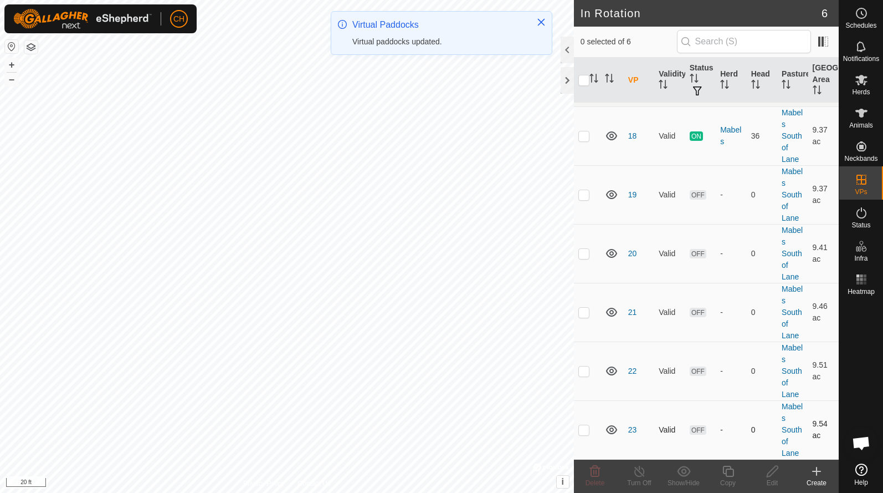
click at [587, 430] on p-checkbox at bounding box center [583, 429] width 11 height 9
checkbox input "true"
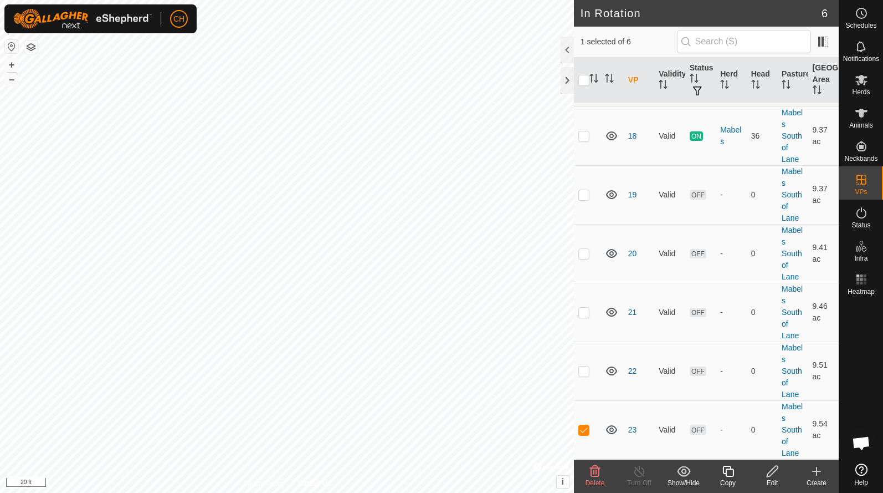
click at [772, 474] on icon at bounding box center [773, 470] width 14 height 13
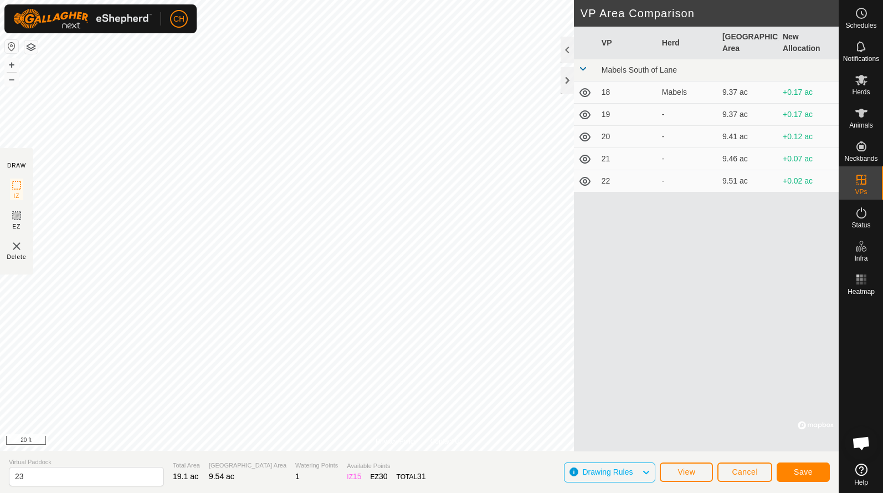
click at [807, 468] on span "Save" at bounding box center [803, 471] width 19 height 9
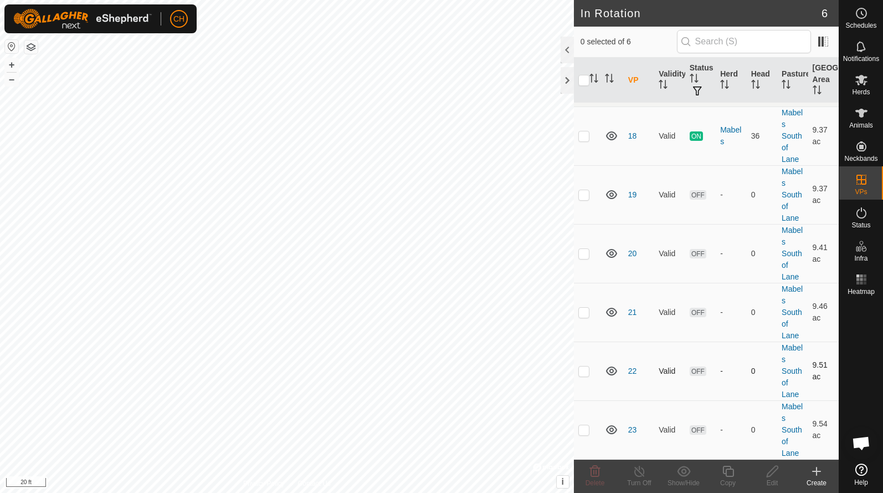
scroll to position [19, 0]
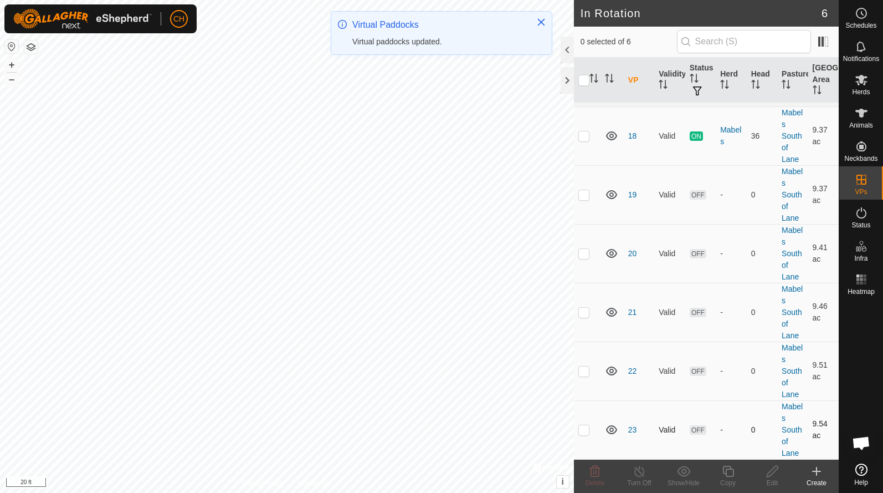
click at [586, 431] on p-checkbox at bounding box center [583, 429] width 11 height 9
checkbox input "true"
click at [773, 473] on icon at bounding box center [772, 470] width 11 height 11
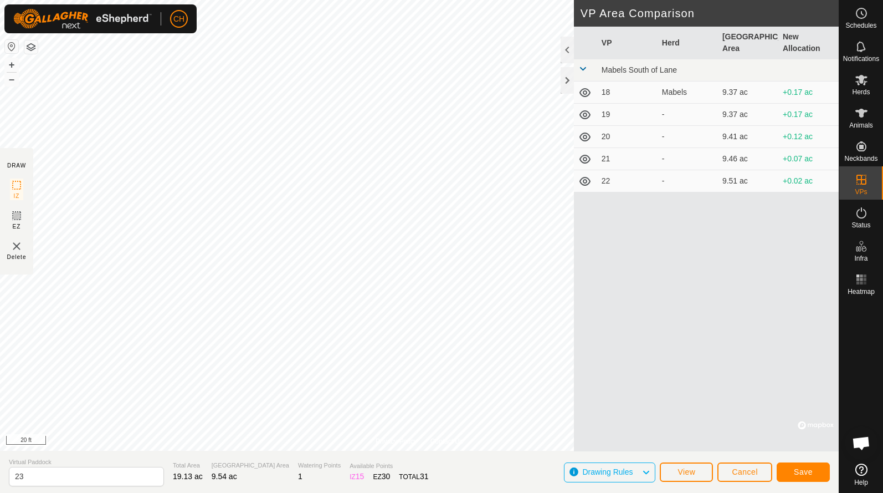
click at [804, 468] on span "Save" at bounding box center [803, 471] width 19 height 9
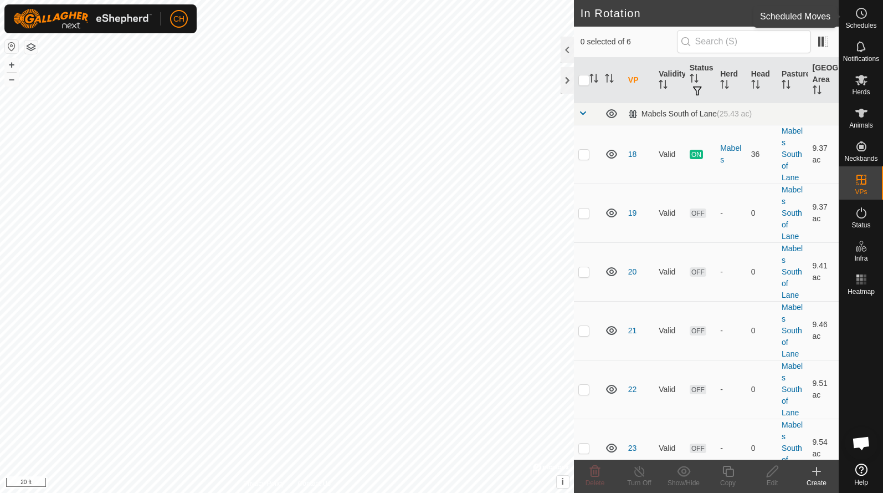
click at [858, 12] on icon at bounding box center [861, 13] width 13 height 13
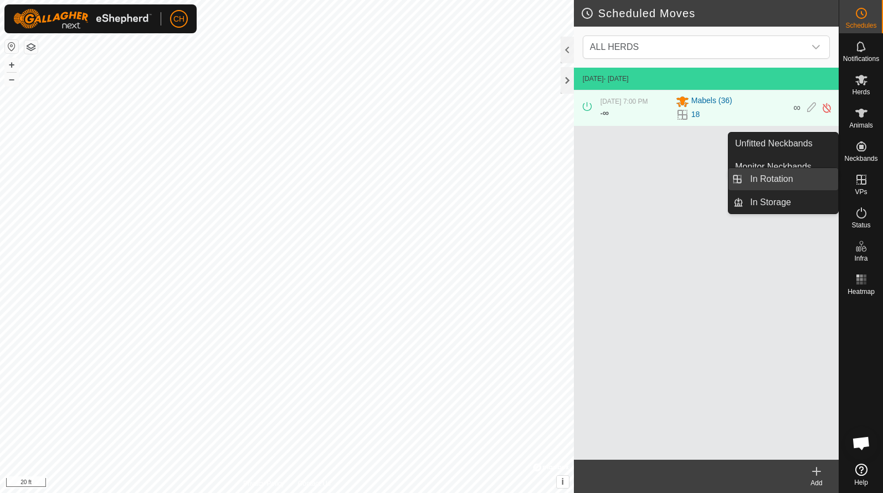
click at [797, 180] on link "In Rotation" at bounding box center [791, 179] width 95 height 22
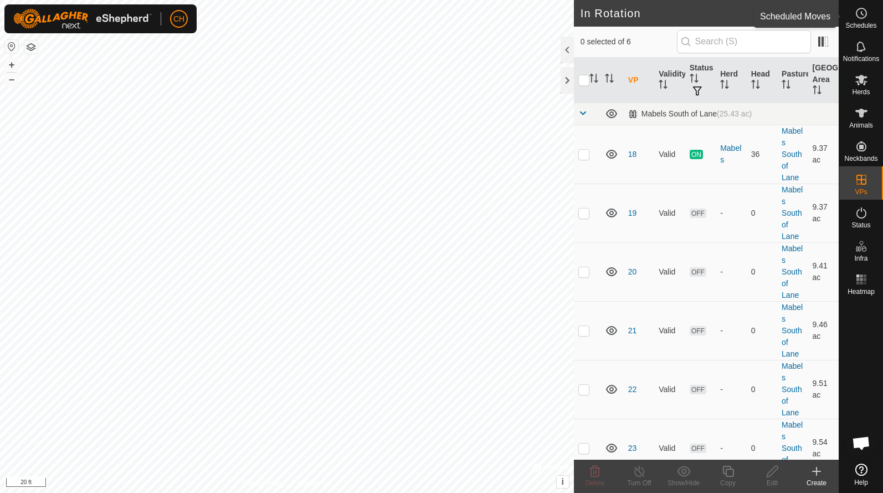
click at [864, 19] on icon at bounding box center [861, 13] width 13 height 13
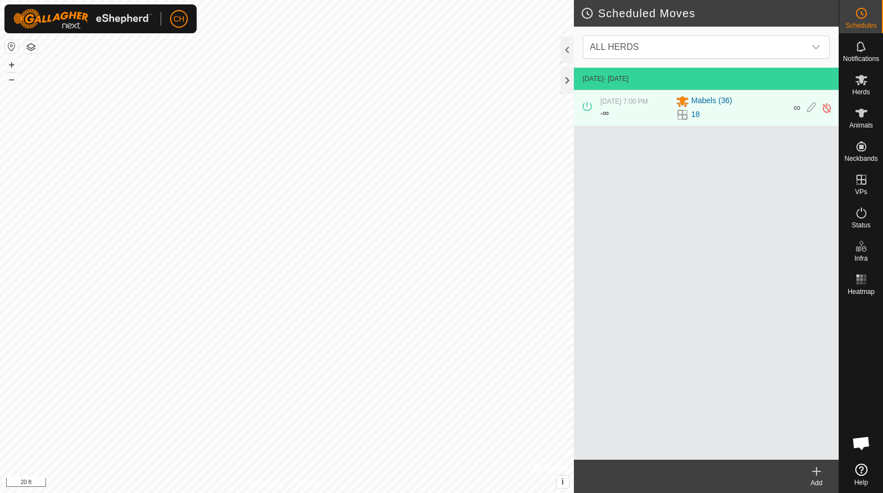
click at [822, 473] on icon at bounding box center [816, 470] width 13 height 13
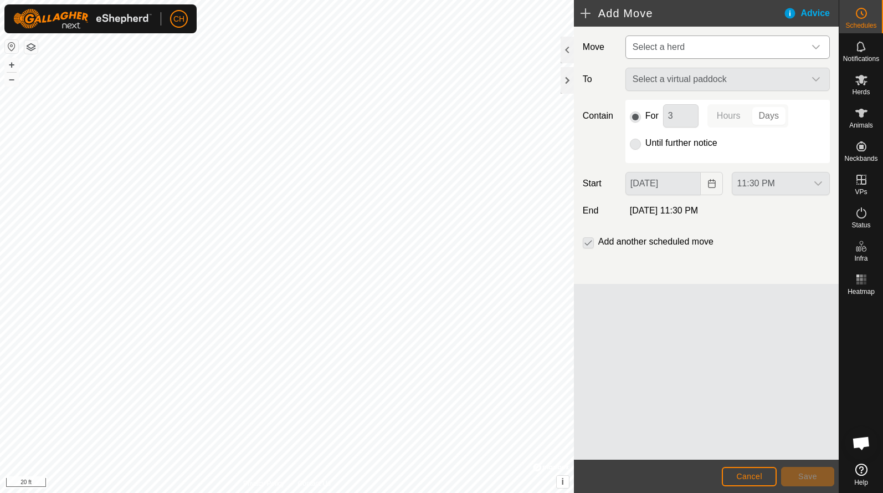
click at [690, 37] on span "Select a herd" at bounding box center [716, 47] width 177 height 22
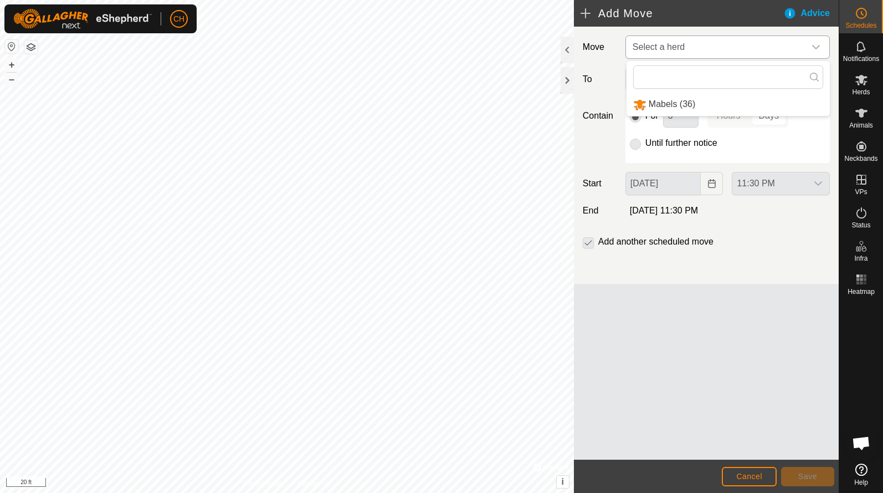
click at [678, 101] on li "Mabels (36)" at bounding box center [728, 104] width 203 height 23
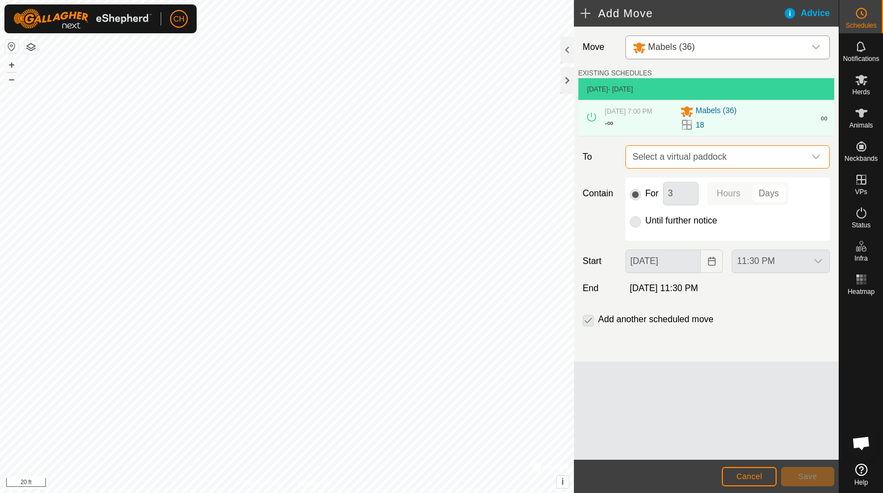
click at [678, 168] on span "Select a virtual paddock" at bounding box center [716, 157] width 177 height 22
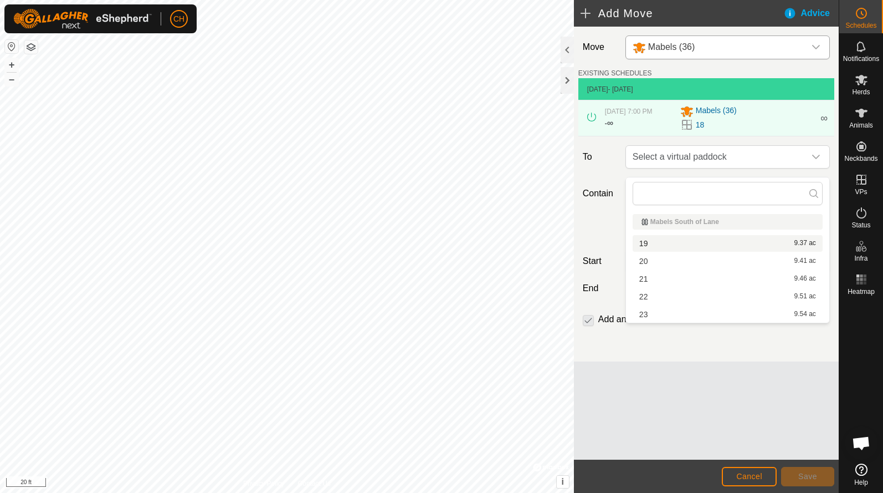
click at [658, 243] on li "19 9.37 ac" at bounding box center [728, 243] width 190 height 17
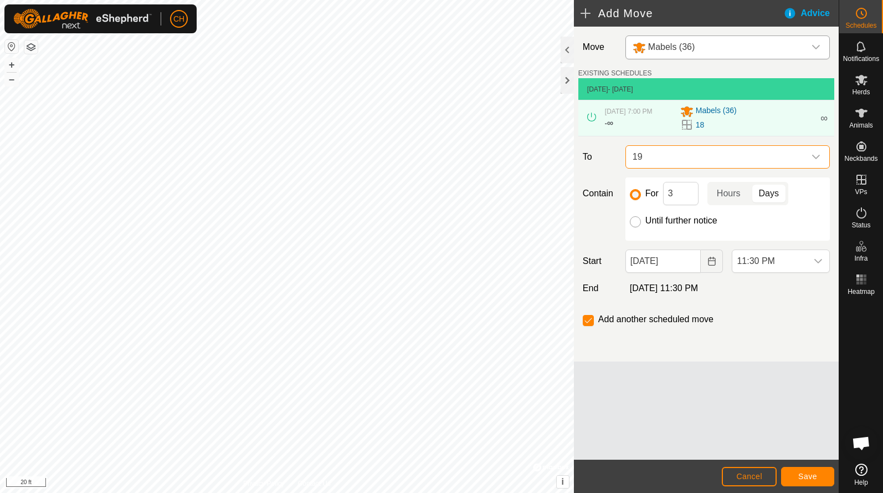
click at [637, 227] on input "Until further notice" at bounding box center [635, 221] width 11 height 11
radio input "true"
checkbox input "false"
click at [766, 269] on span "11:30 PM" at bounding box center [769, 261] width 75 height 22
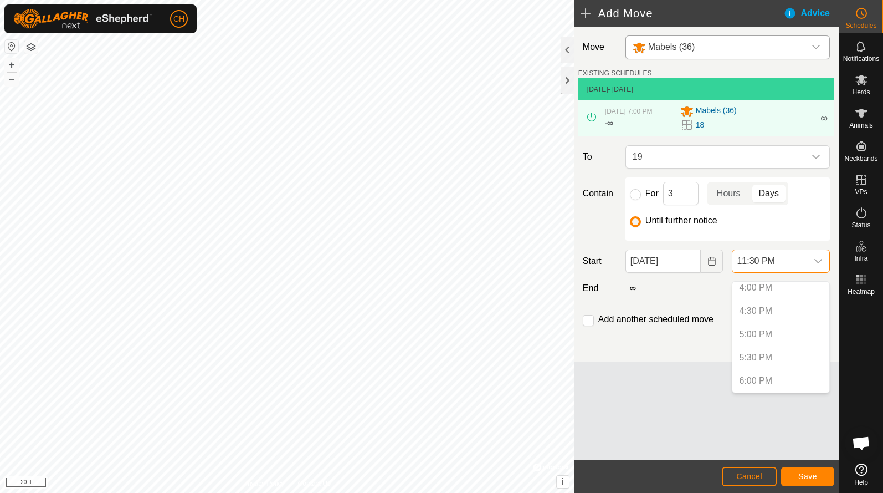
scroll to position [766, 0]
click at [706, 269] on button "Choose Date" at bounding box center [712, 260] width 22 height 23
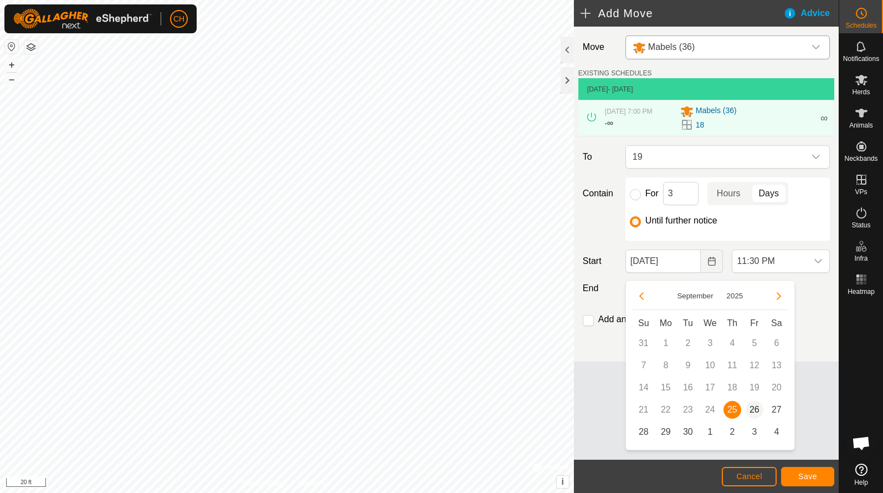
click at [753, 406] on span "26" at bounding box center [755, 410] width 18 height 18
type input "[DATE]"
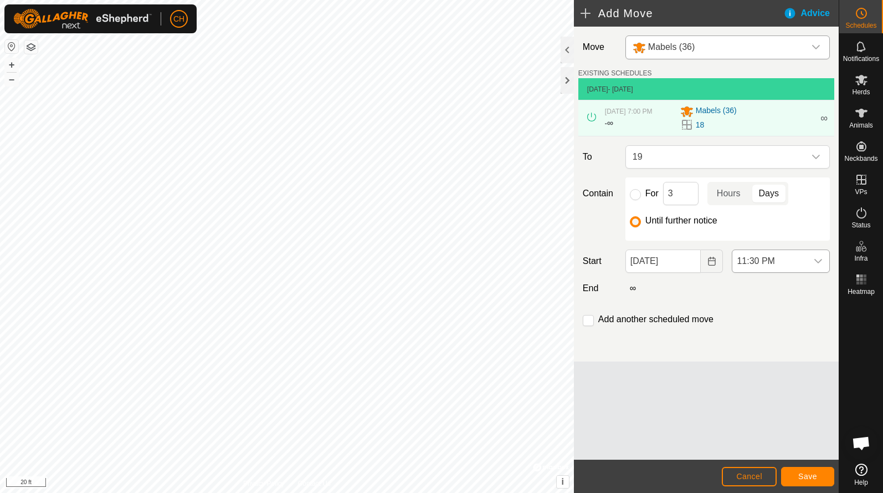
click at [812, 268] on div "dropdown trigger" at bounding box center [818, 261] width 22 height 22
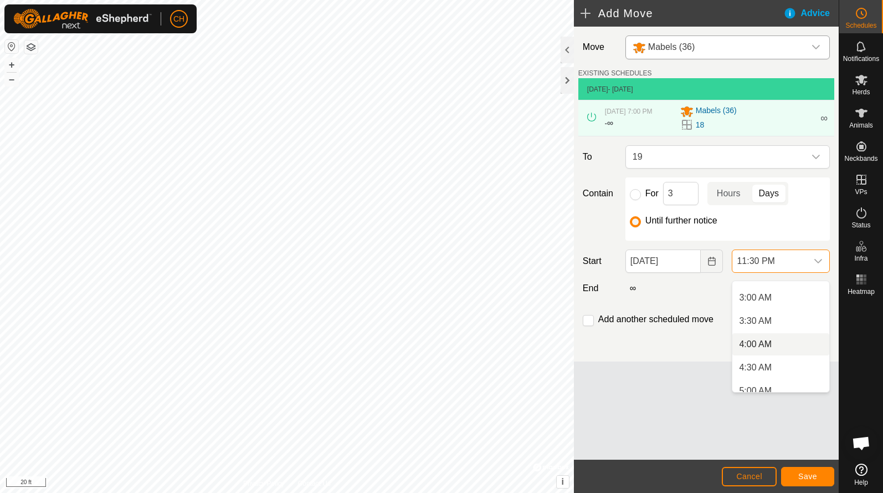
click at [770, 347] on li "4:00 AM" at bounding box center [780, 344] width 97 height 22
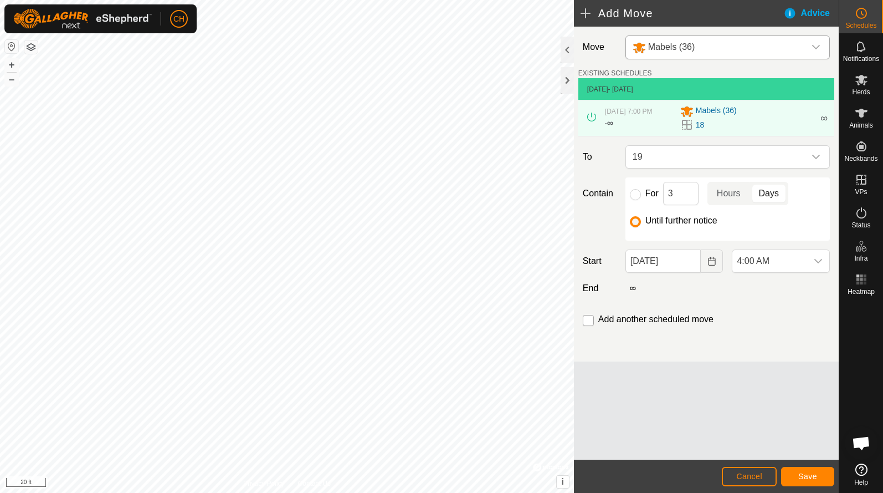
click at [587, 325] on input "checkbox" at bounding box center [588, 320] width 11 height 11
checkbox input "true"
click at [804, 472] on span "Save" at bounding box center [807, 476] width 19 height 9
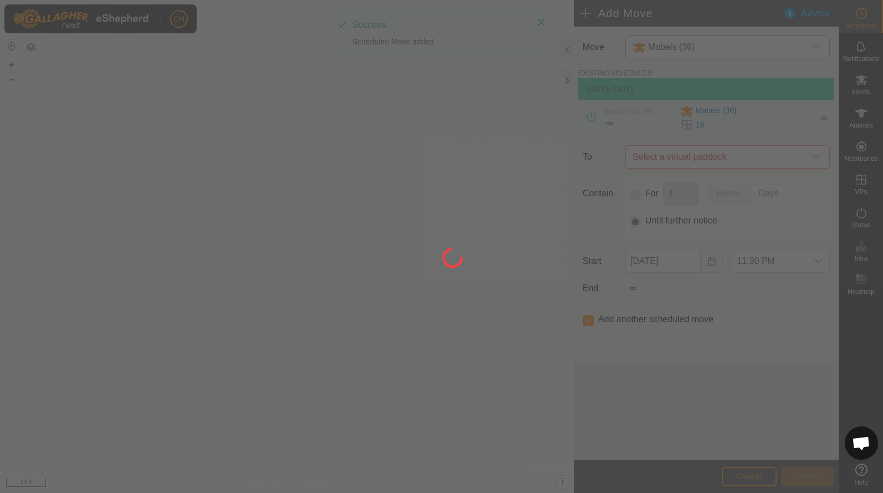
type input "[DATE]"
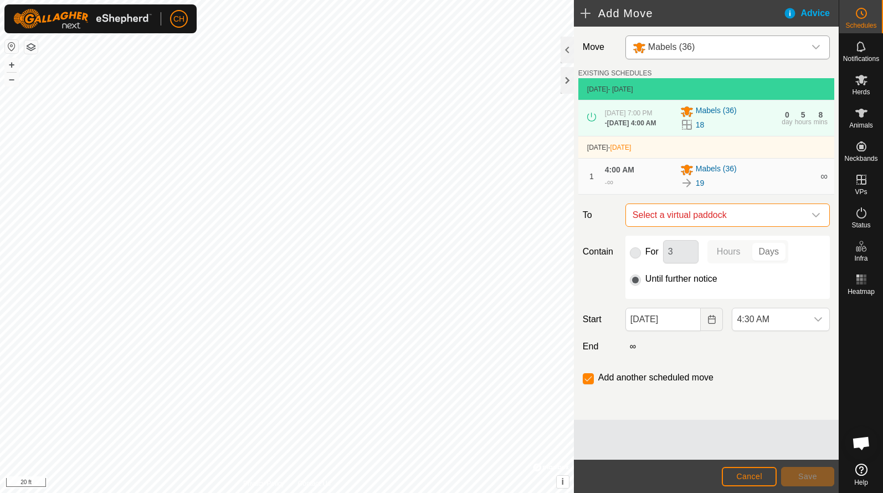
click at [692, 226] on span "Select a virtual paddock" at bounding box center [716, 215] width 177 height 22
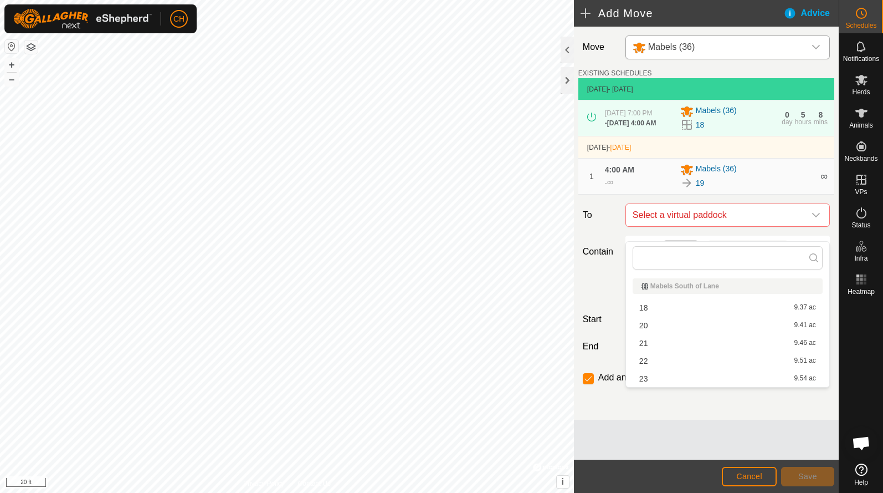
click at [672, 326] on li "20 9.41 ac" at bounding box center [728, 325] width 190 height 17
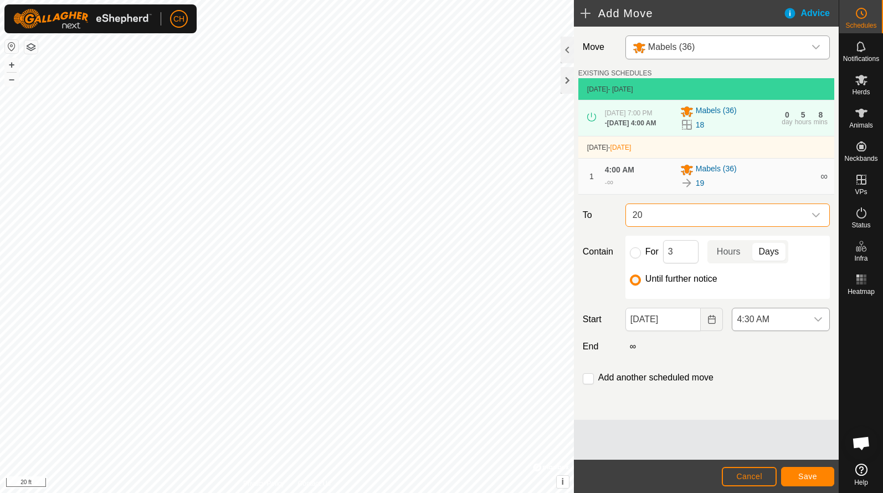
click at [768, 330] on span "4:30 AM" at bounding box center [769, 319] width 75 height 22
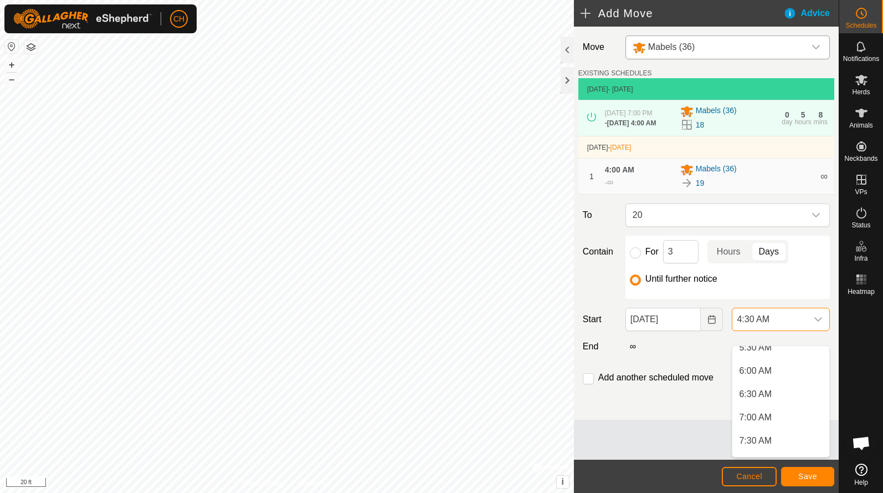
scroll to position [315, 0]
click at [757, 437] on li "8:30 AM" at bounding box center [780, 437] width 97 height 22
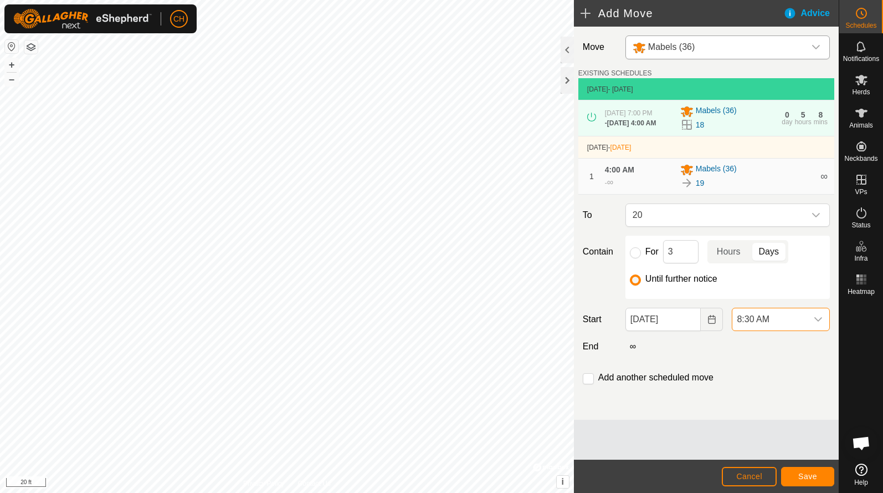
scroll to position [209, 0]
click at [590, 384] on input "checkbox" at bounding box center [588, 378] width 11 height 11
click at [817, 474] on button "Save" at bounding box center [807, 476] width 53 height 19
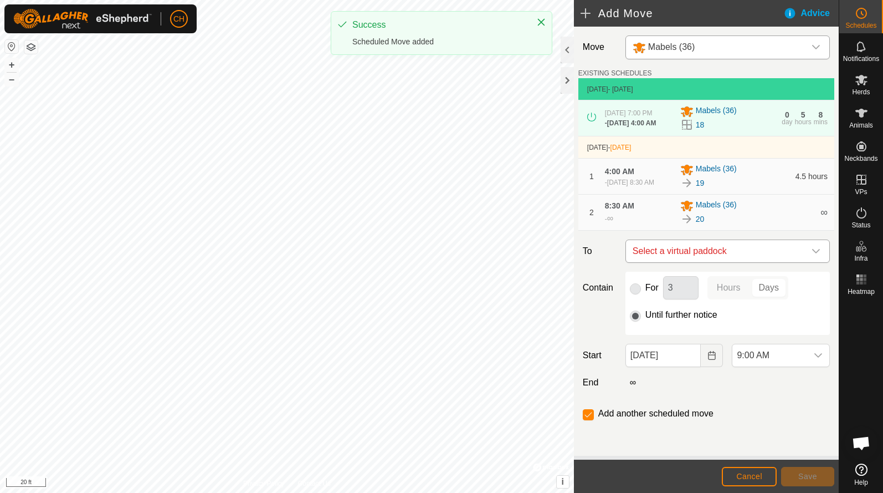
scroll to position [14, 0]
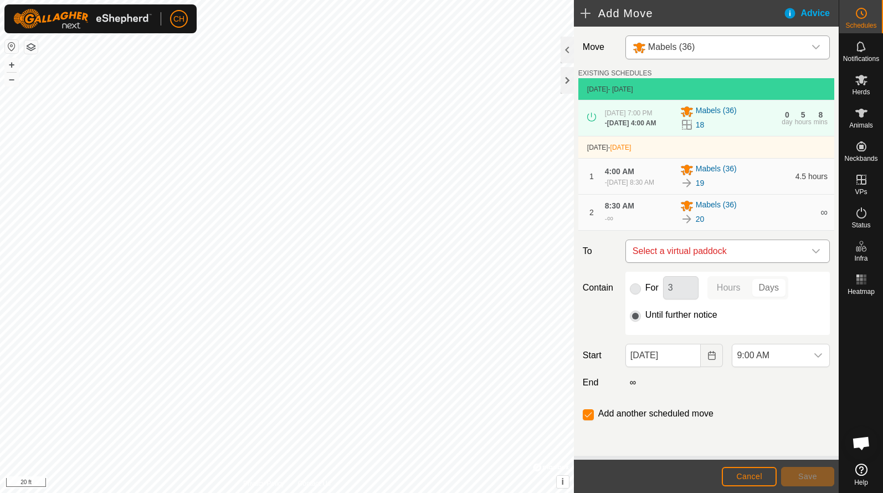
click at [695, 258] on span "Select a virtual paddock" at bounding box center [716, 251] width 177 height 22
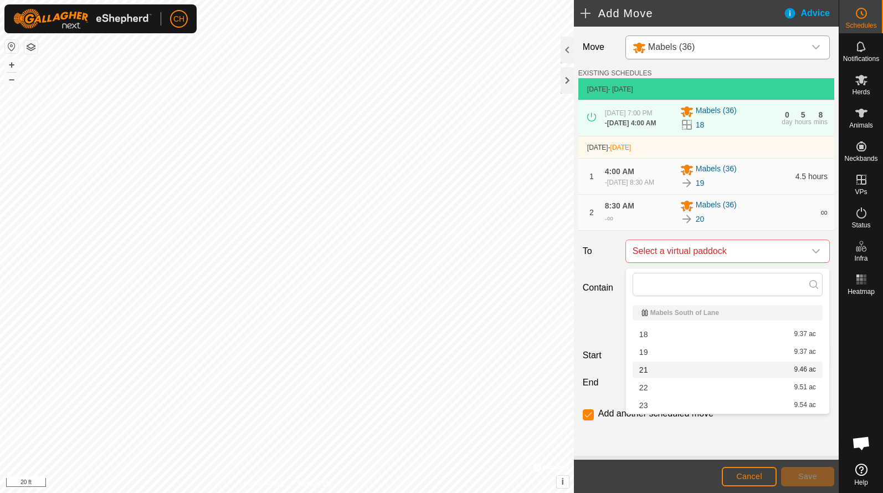
click at [667, 366] on li "21 9.46 ac" at bounding box center [728, 369] width 190 height 17
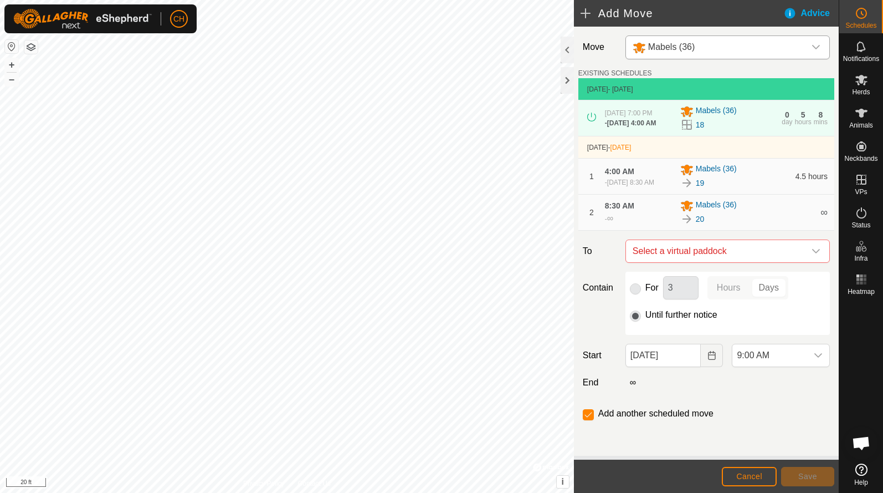
checkbox input "false"
click at [775, 360] on span "9:00 AM" at bounding box center [769, 355] width 75 height 22
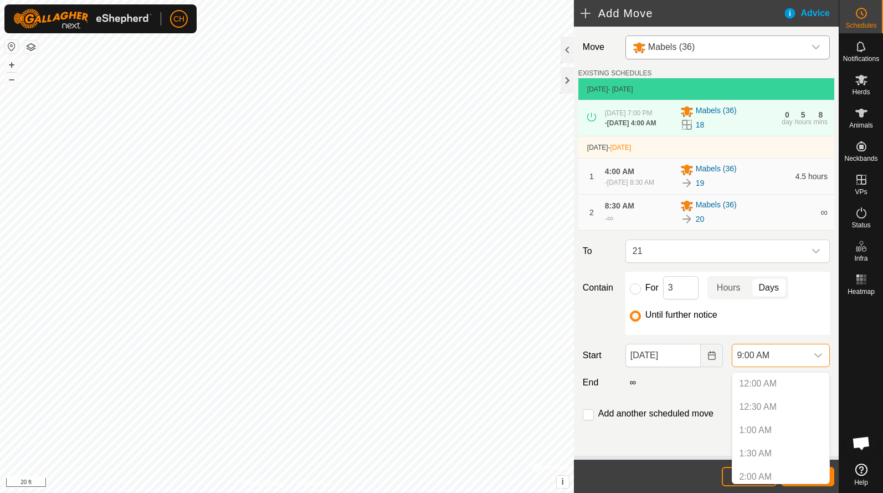
scroll to position [330, 0]
click at [767, 437] on li "4:30 PM" at bounding box center [780, 437] width 97 height 22
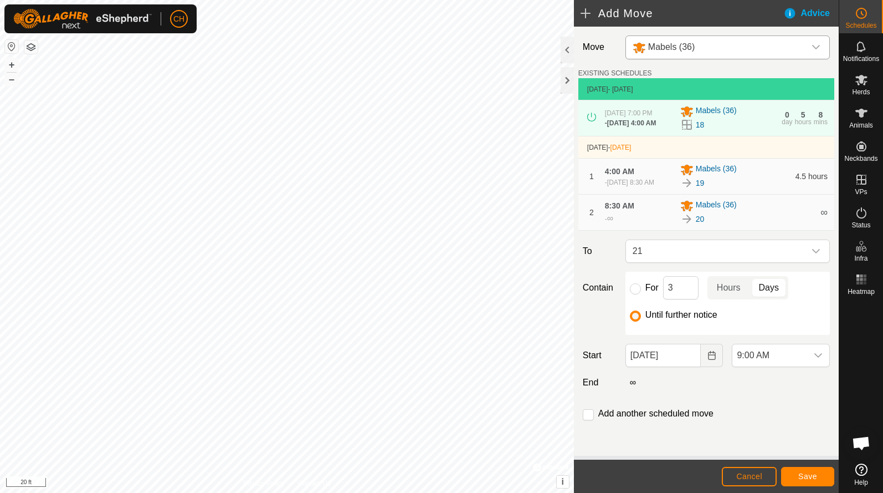
scroll to position [419, 0]
click at [815, 478] on span "Save" at bounding box center [807, 476] width 19 height 9
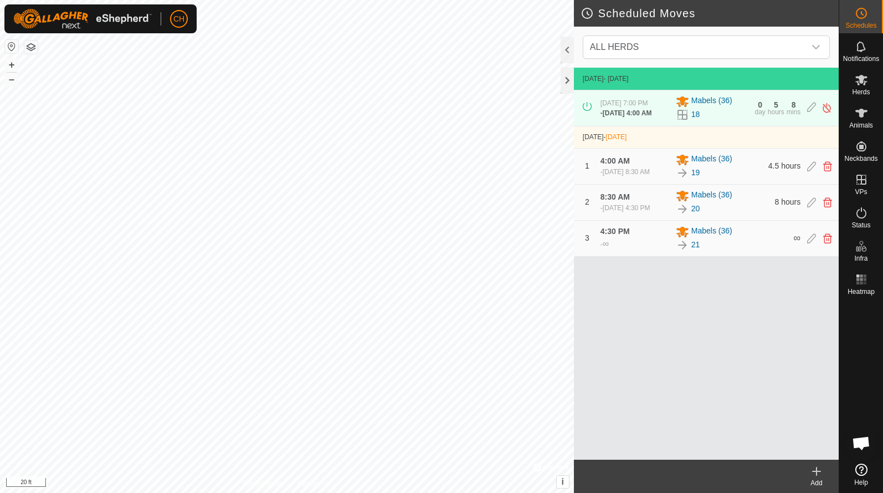
click at [819, 475] on icon at bounding box center [816, 470] width 13 height 13
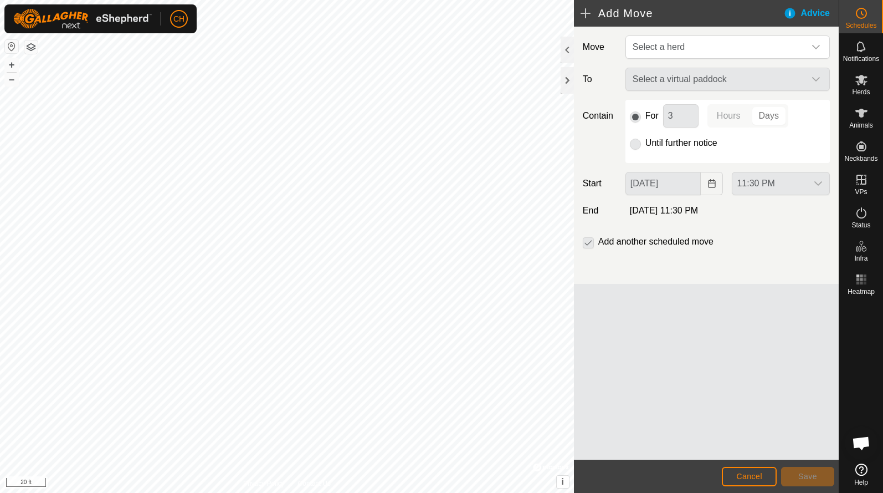
click at [679, 75] on div "Select a virtual paddock" at bounding box center [727, 79] width 213 height 23
click at [678, 50] on span "Select a herd" at bounding box center [659, 46] width 52 height 9
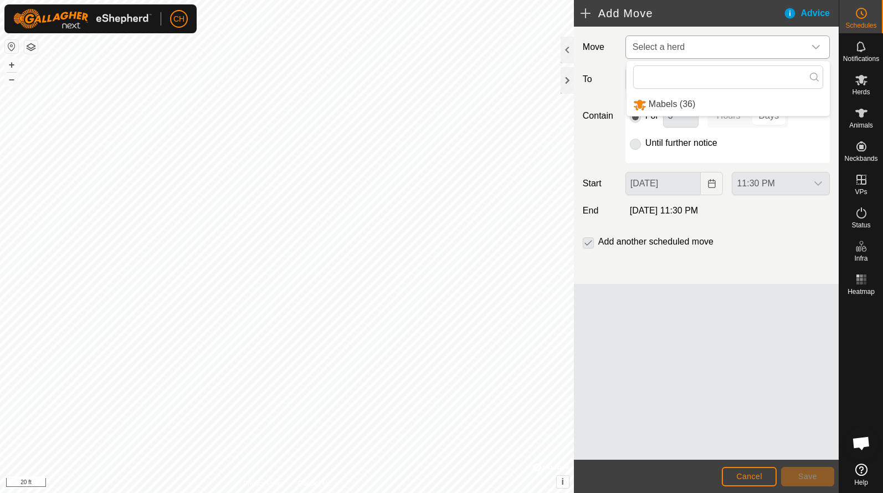
click at [671, 101] on div "Mabels (36)" at bounding box center [664, 105] width 62 height 14
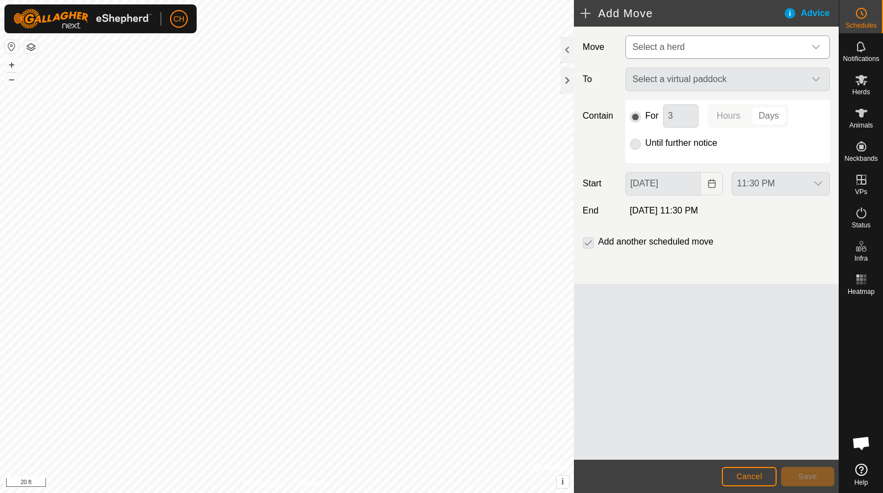
type input "[DATE]"
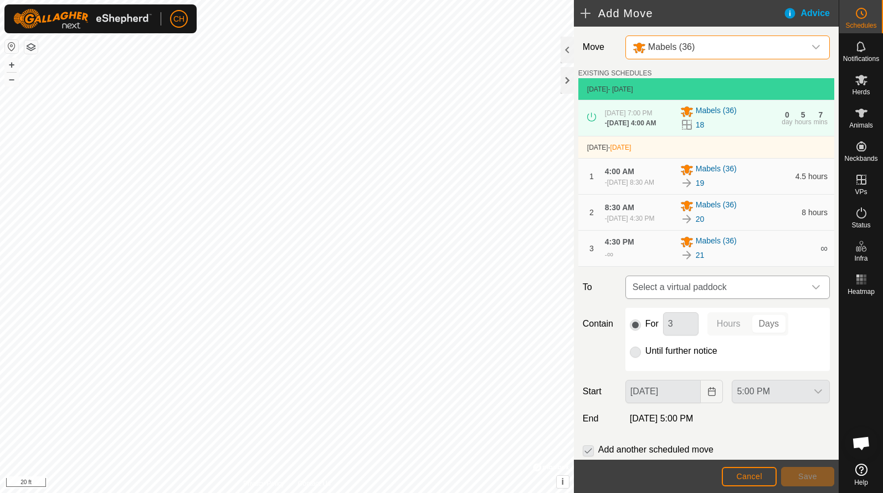
click at [670, 298] on span "Select a virtual paddock" at bounding box center [716, 287] width 177 height 22
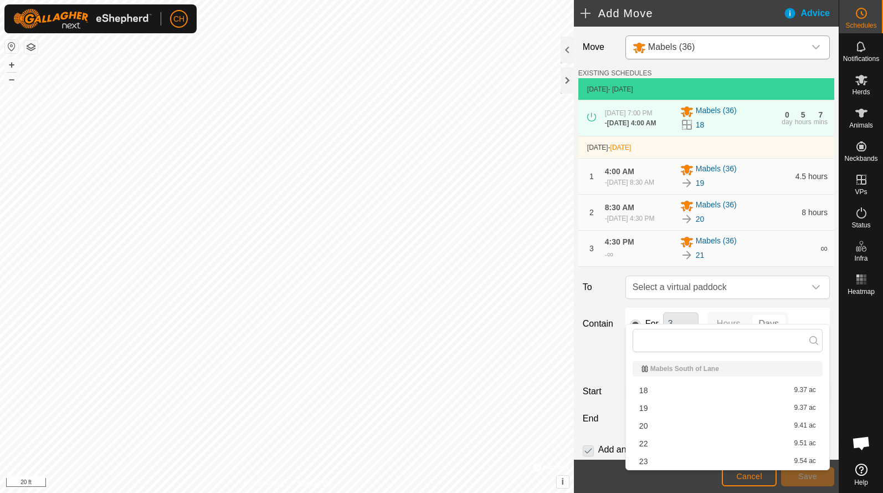
click at [654, 443] on li "22 9.51 ac" at bounding box center [728, 443] width 190 height 17
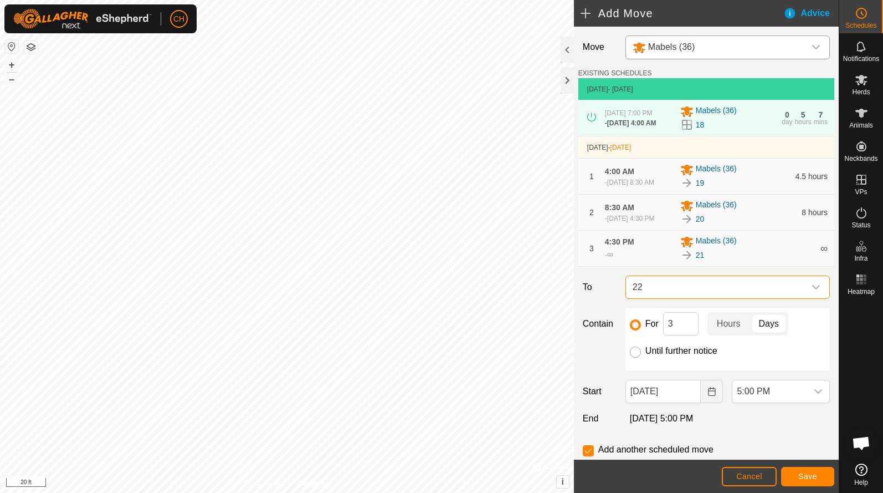
click at [634, 357] on input "Until further notice" at bounding box center [635, 351] width 11 height 11
radio input "true"
checkbox input "false"
click at [771, 402] on span "5:00 PM" at bounding box center [769, 391] width 75 height 22
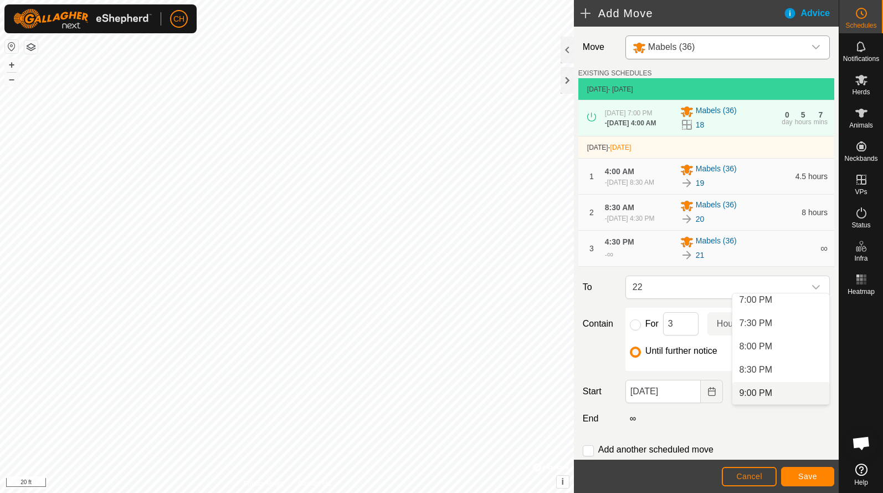
click at [760, 392] on li "9:00 PM" at bounding box center [780, 393] width 97 height 22
click at [800, 478] on span "Save" at bounding box center [807, 476] width 19 height 9
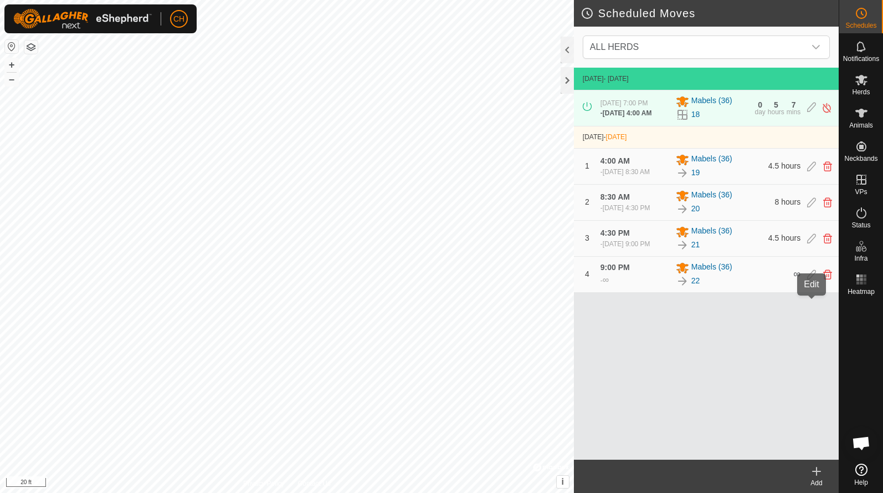
click at [810, 279] on icon at bounding box center [811, 274] width 9 height 10
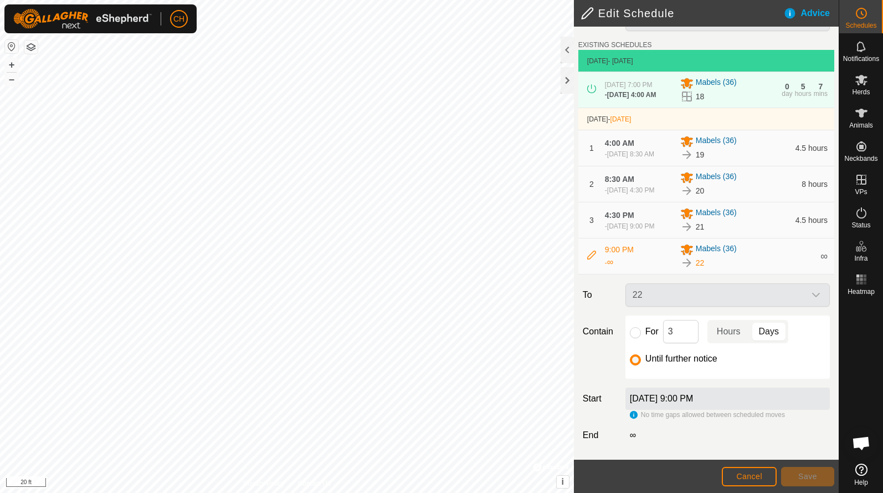
scroll to position [57, 0]
click at [693, 399] on label "[DATE] 9:00 PM" at bounding box center [661, 397] width 63 height 9
click at [745, 474] on span "Cancel" at bounding box center [749, 476] width 26 height 9
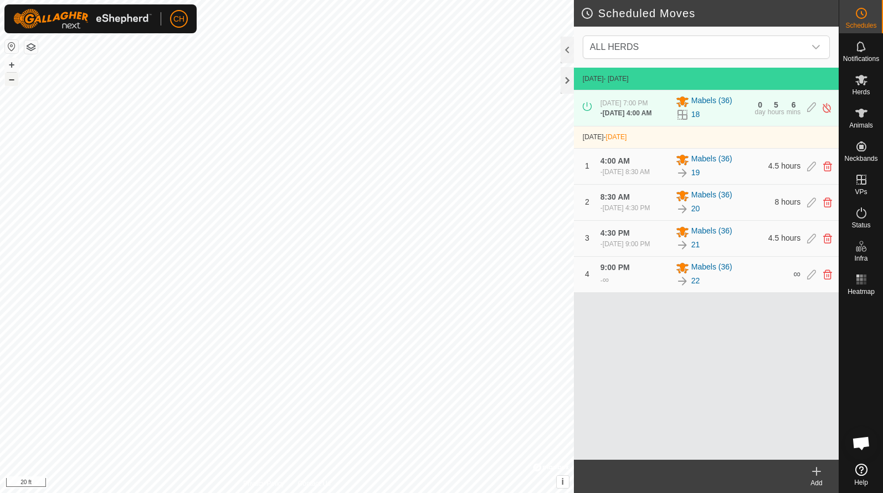
click at [11, 80] on button "–" at bounding box center [11, 79] width 13 height 13
click at [690, 42] on span "ALL HERDS" at bounding box center [695, 47] width 219 height 22
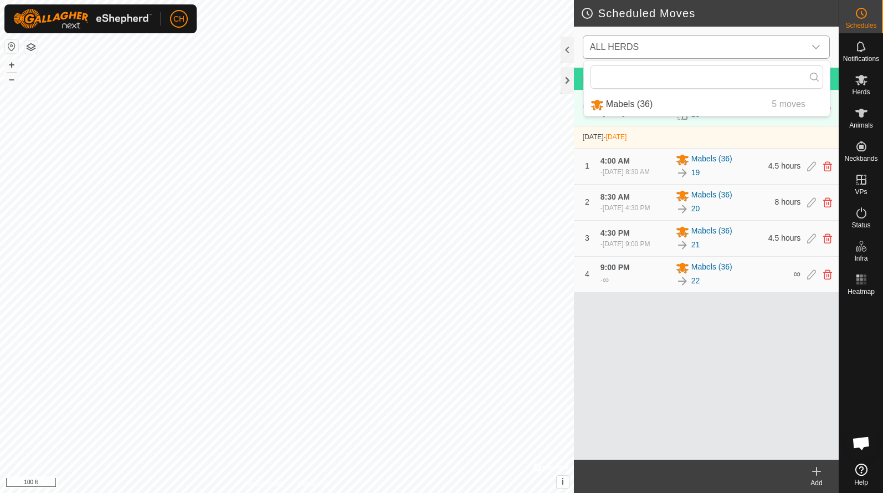
click at [690, 42] on span "ALL HERDS" at bounding box center [695, 47] width 219 height 22
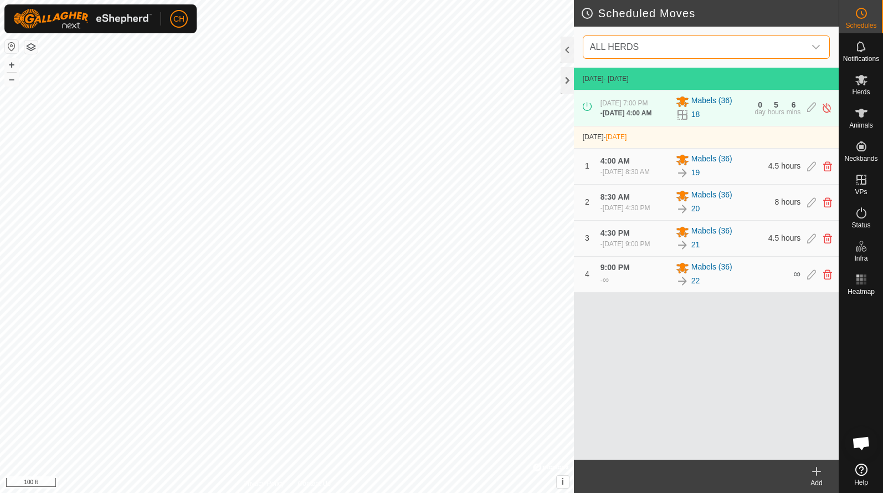
click at [688, 47] on span "ALL HERDS" at bounding box center [695, 47] width 219 height 22
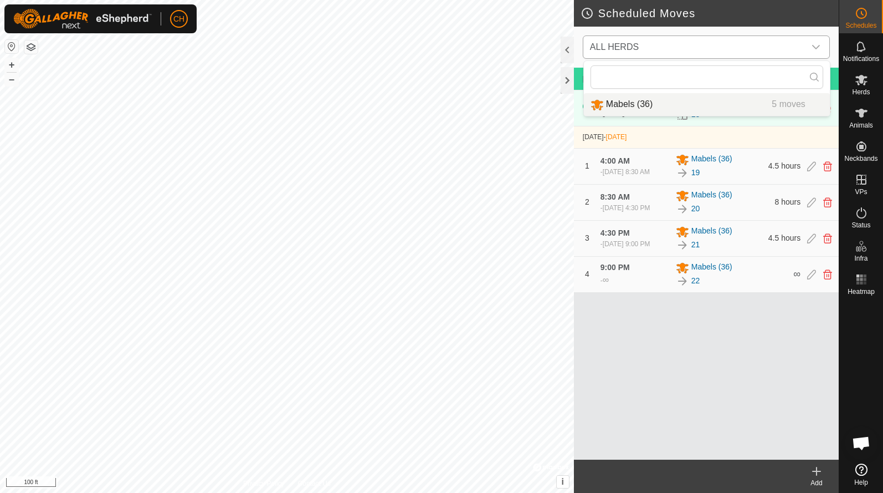
click at [644, 104] on li "Mabels (36) 5 moves" at bounding box center [707, 104] width 246 height 23
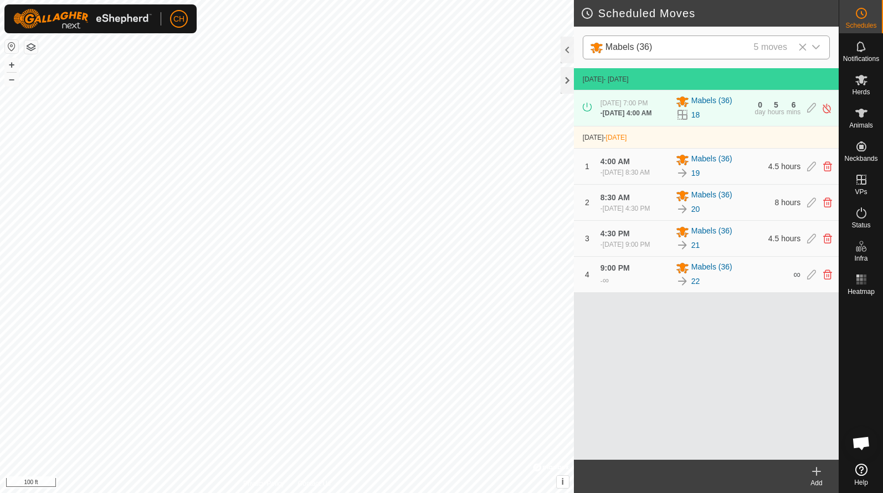
click at [817, 468] on icon at bounding box center [817, 471] width 0 height 8
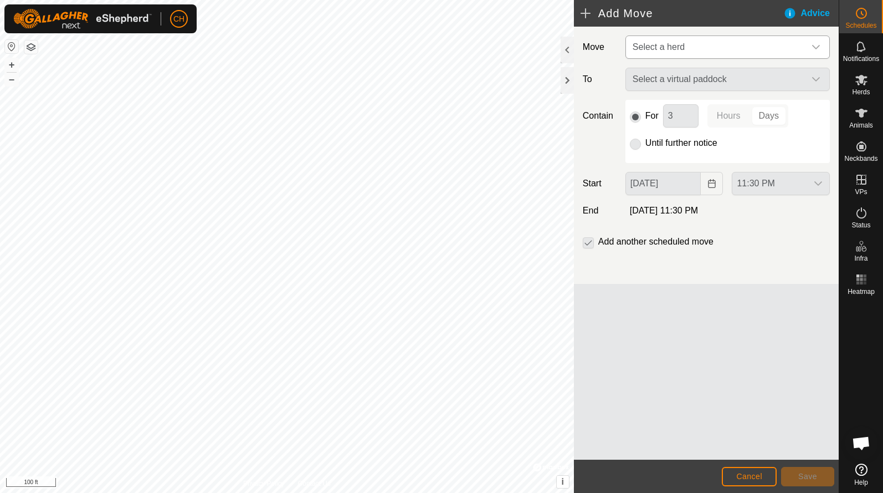
click at [659, 46] on span "Select a herd" at bounding box center [659, 46] width 52 height 9
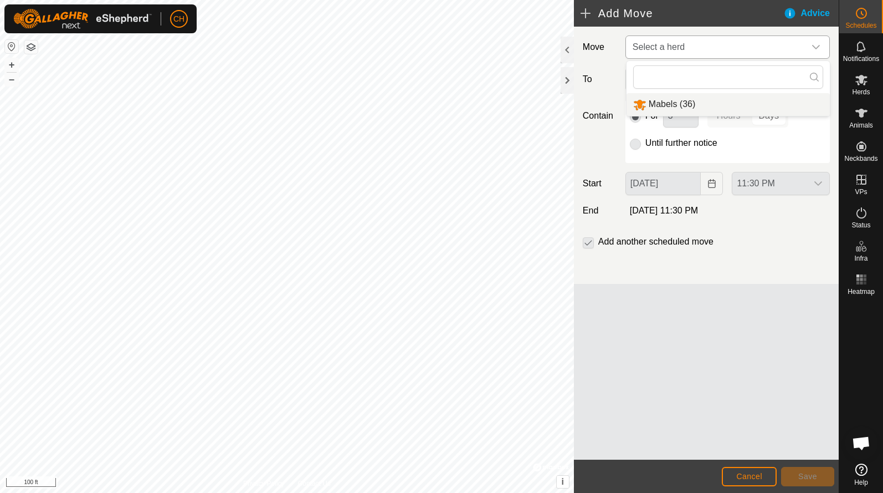
click at [657, 101] on li "Mabels (36)" at bounding box center [728, 104] width 203 height 23
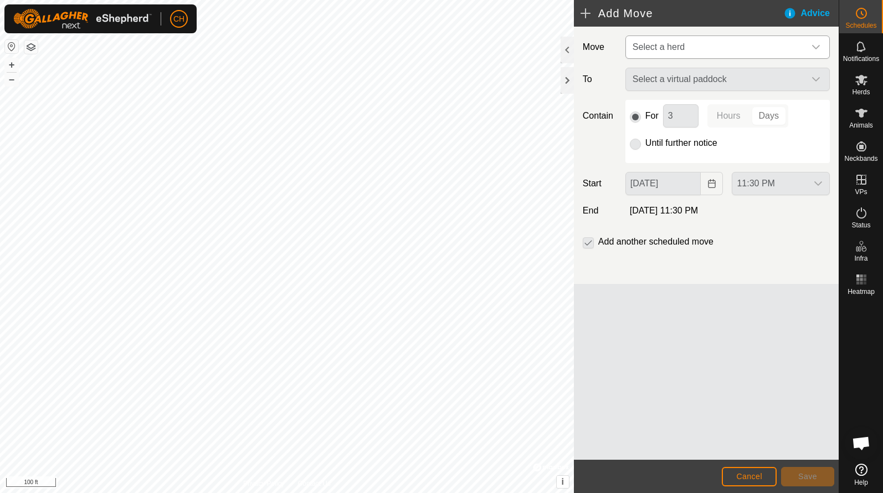
type input "[DATE]"
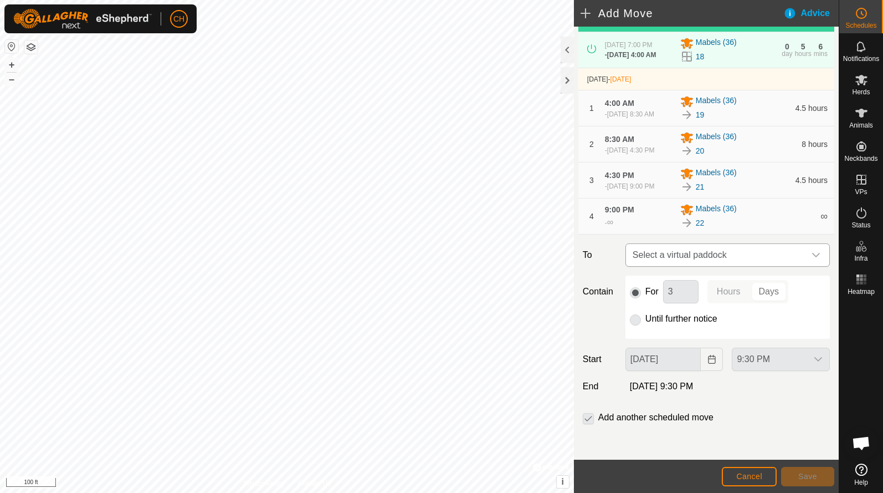
scroll to position [96, 0]
click at [664, 253] on span "Select a virtual paddock" at bounding box center [716, 255] width 177 height 22
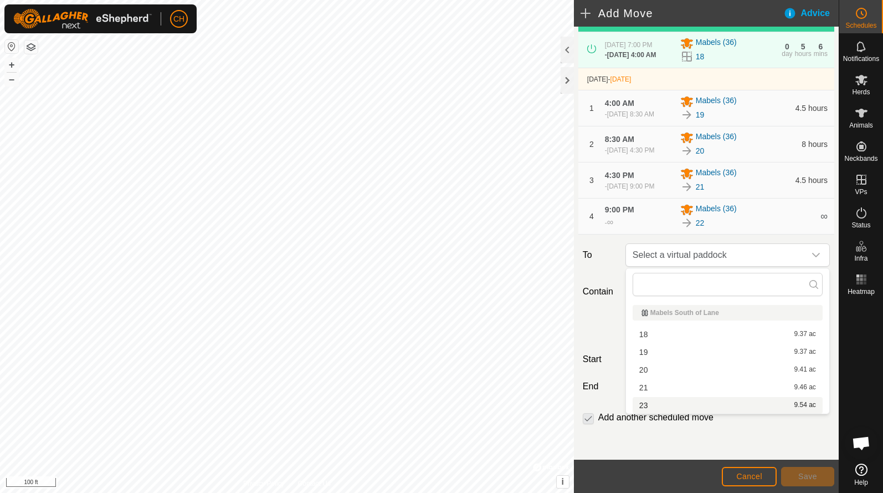
click at [647, 402] on span "23" at bounding box center [643, 405] width 9 height 8
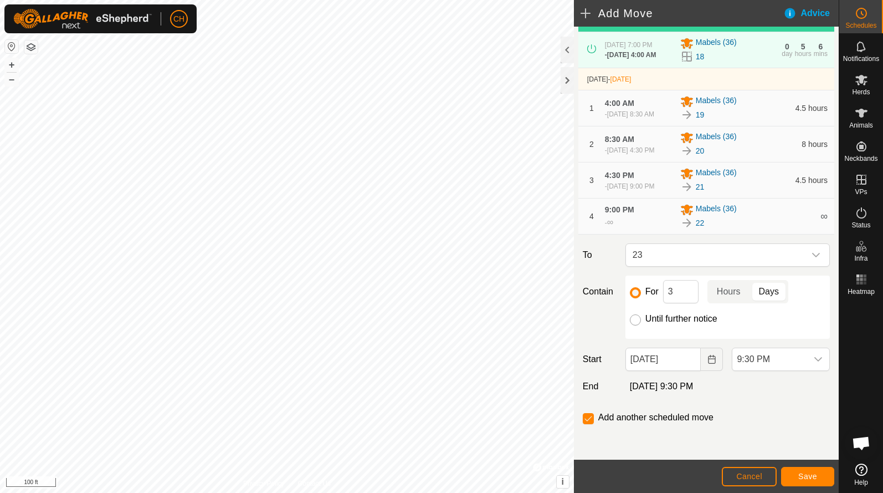
click at [635, 319] on input "Until further notice" at bounding box center [635, 319] width 11 height 11
radio input "true"
checkbox input "false"
click at [767, 355] on span "9:30 PM" at bounding box center [769, 359] width 75 height 22
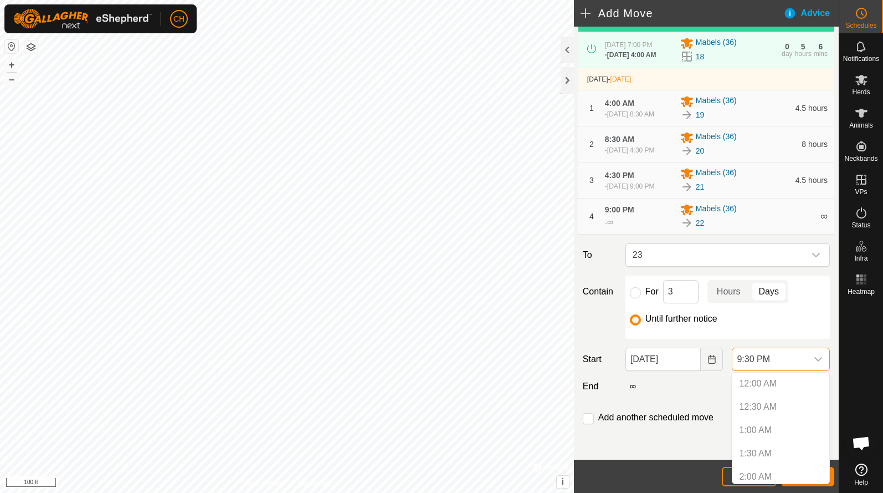
scroll to position [912, 0]
click at [687, 401] on div "Move Mabels (36) EXISTING SCHEDULES [DATE] - [DATE] [DATE] 7:00 PM - [DATE] 4:0…" at bounding box center [706, 208] width 265 height 501
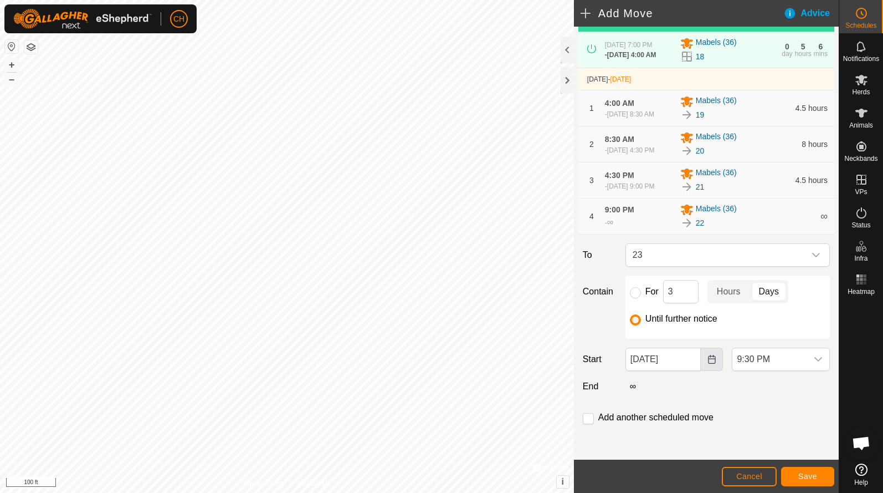
click at [710, 363] on button "Choose Date" at bounding box center [712, 358] width 22 height 23
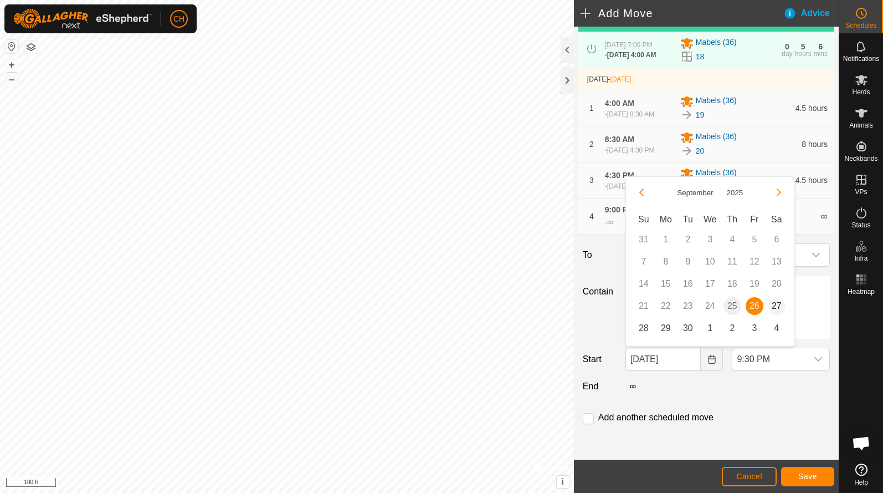
click at [774, 305] on span "27" at bounding box center [777, 306] width 18 height 18
type input "[DATE]"
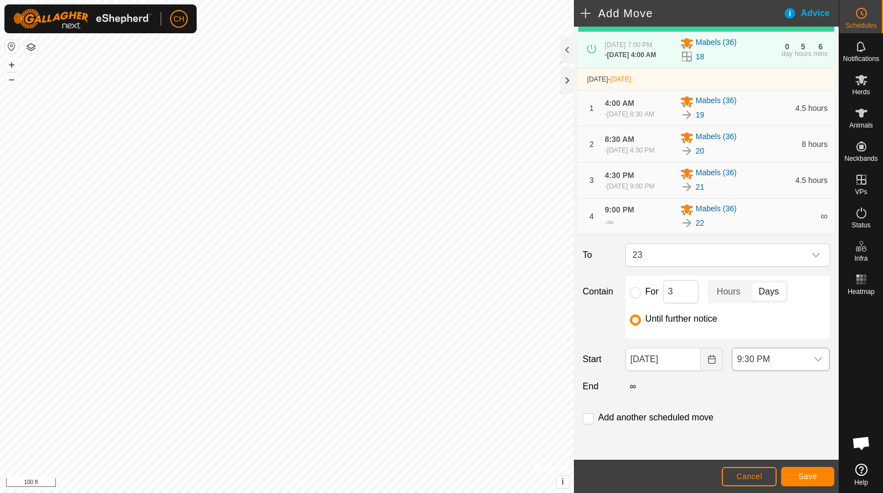
click at [762, 363] on span "9:30 PM" at bounding box center [769, 359] width 75 height 22
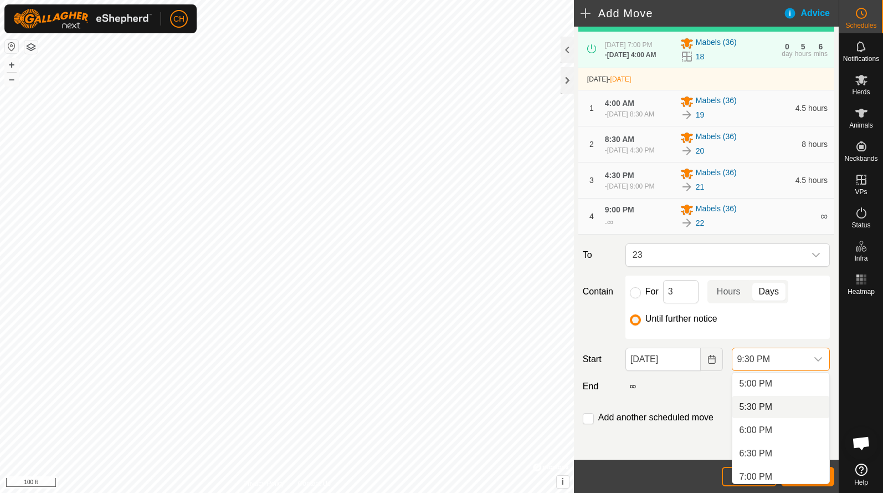
click at [755, 404] on li "5:30 PM" at bounding box center [780, 407] width 97 height 22
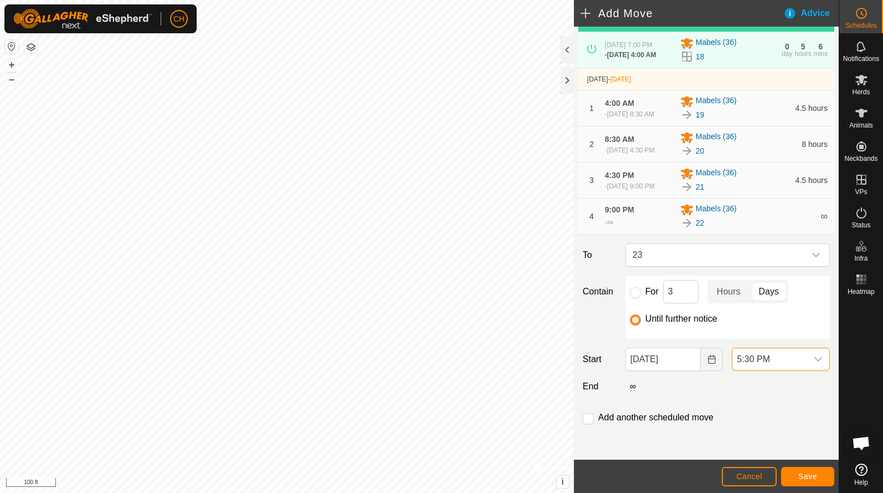
click at [759, 364] on span "5:30 PM" at bounding box center [769, 359] width 75 height 22
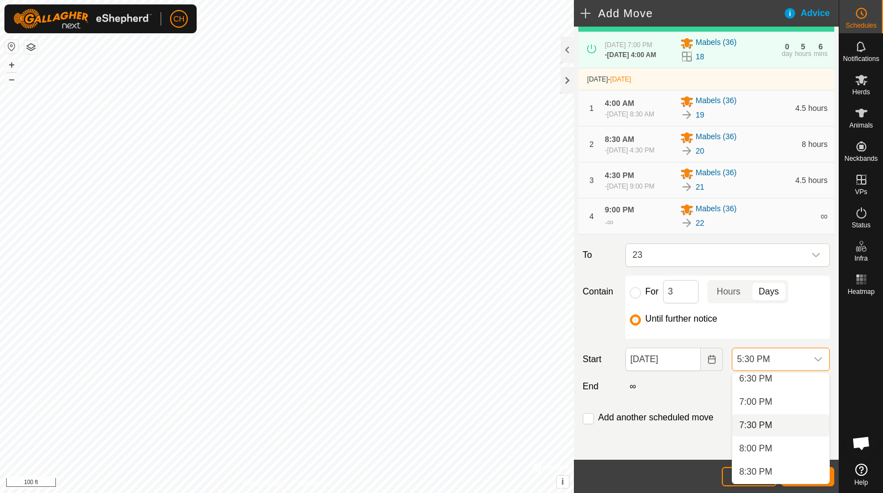
click at [757, 429] on li "7:30 PM" at bounding box center [780, 425] width 97 height 22
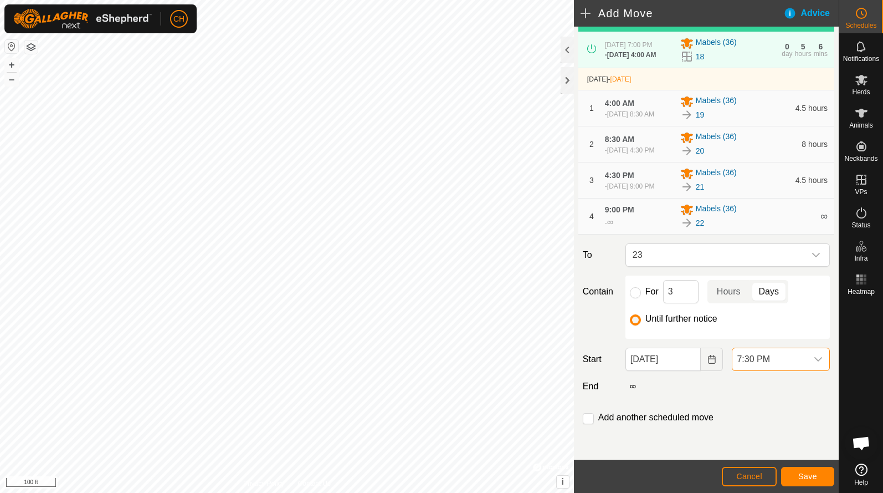
scroll to position [814, 0]
click at [764, 362] on span "7:30 PM" at bounding box center [769, 359] width 75 height 22
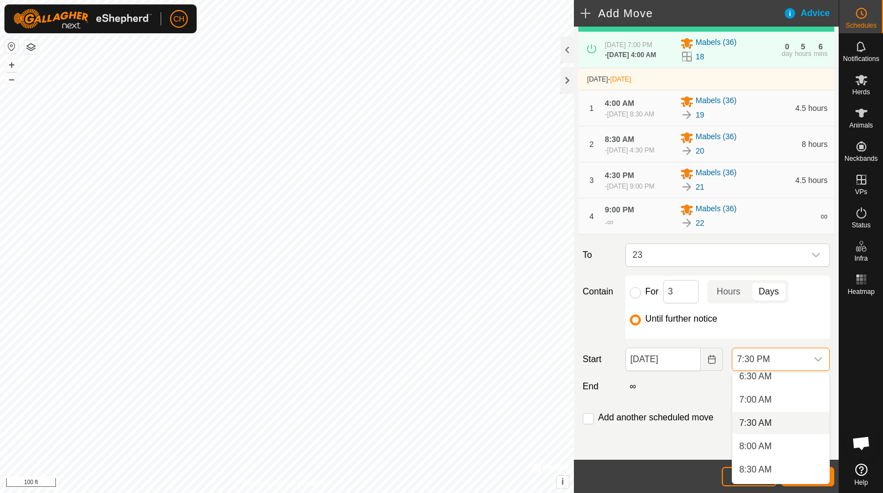
click at [765, 421] on li "7:30 AM" at bounding box center [780, 423] width 97 height 22
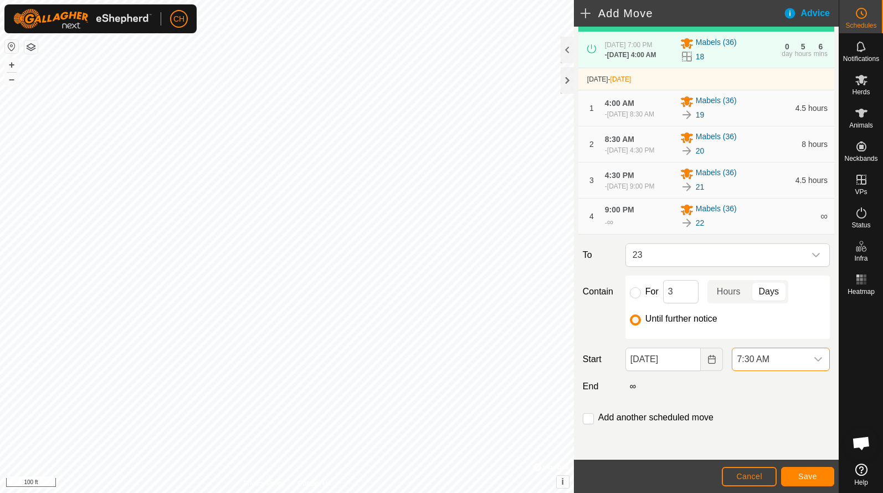
scroll to position [819, 0]
click at [809, 472] on span "Save" at bounding box center [807, 476] width 19 height 9
